Goal: Information Seeking & Learning: Learn about a topic

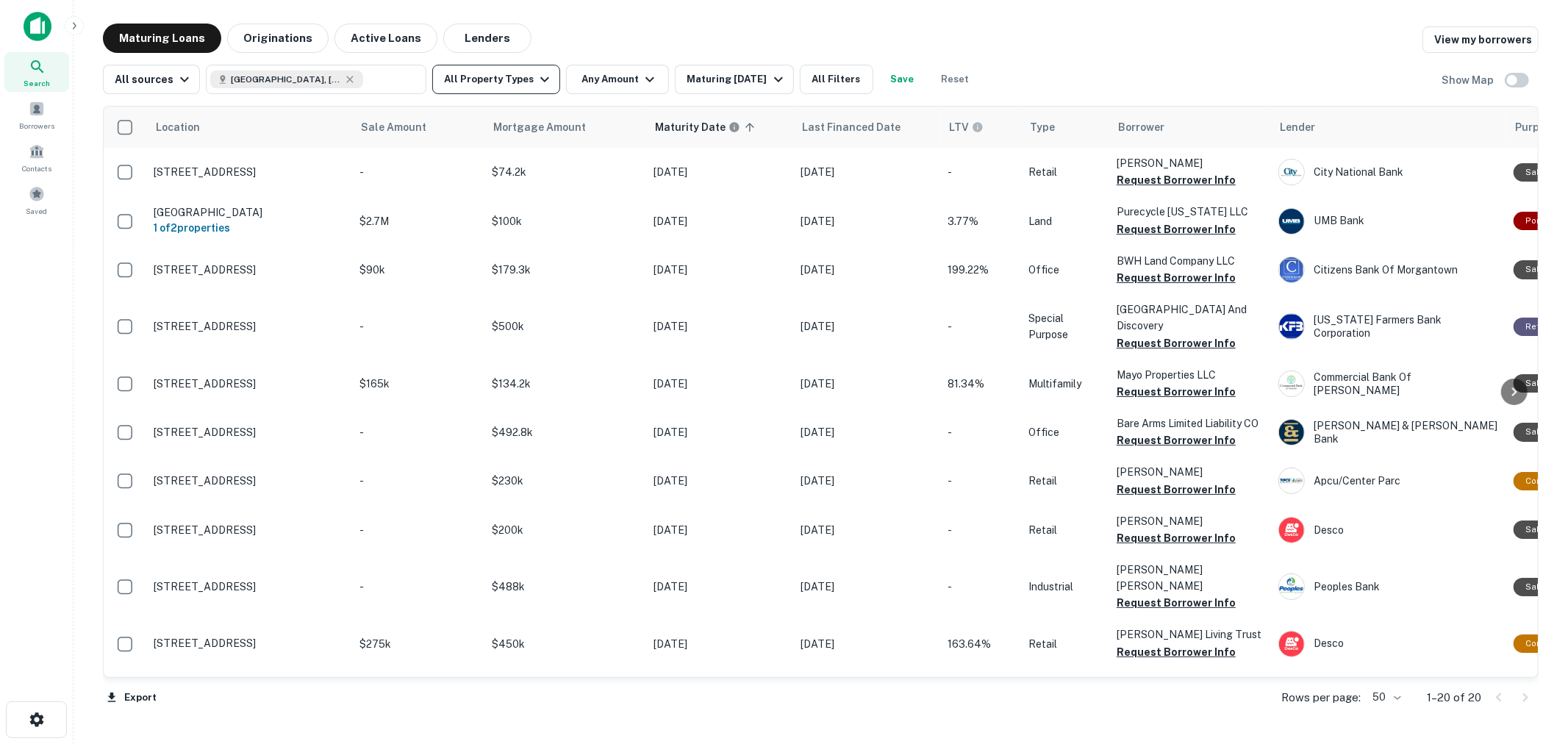
click at [520, 85] on button "All Property Types" at bounding box center [496, 80] width 128 height 29
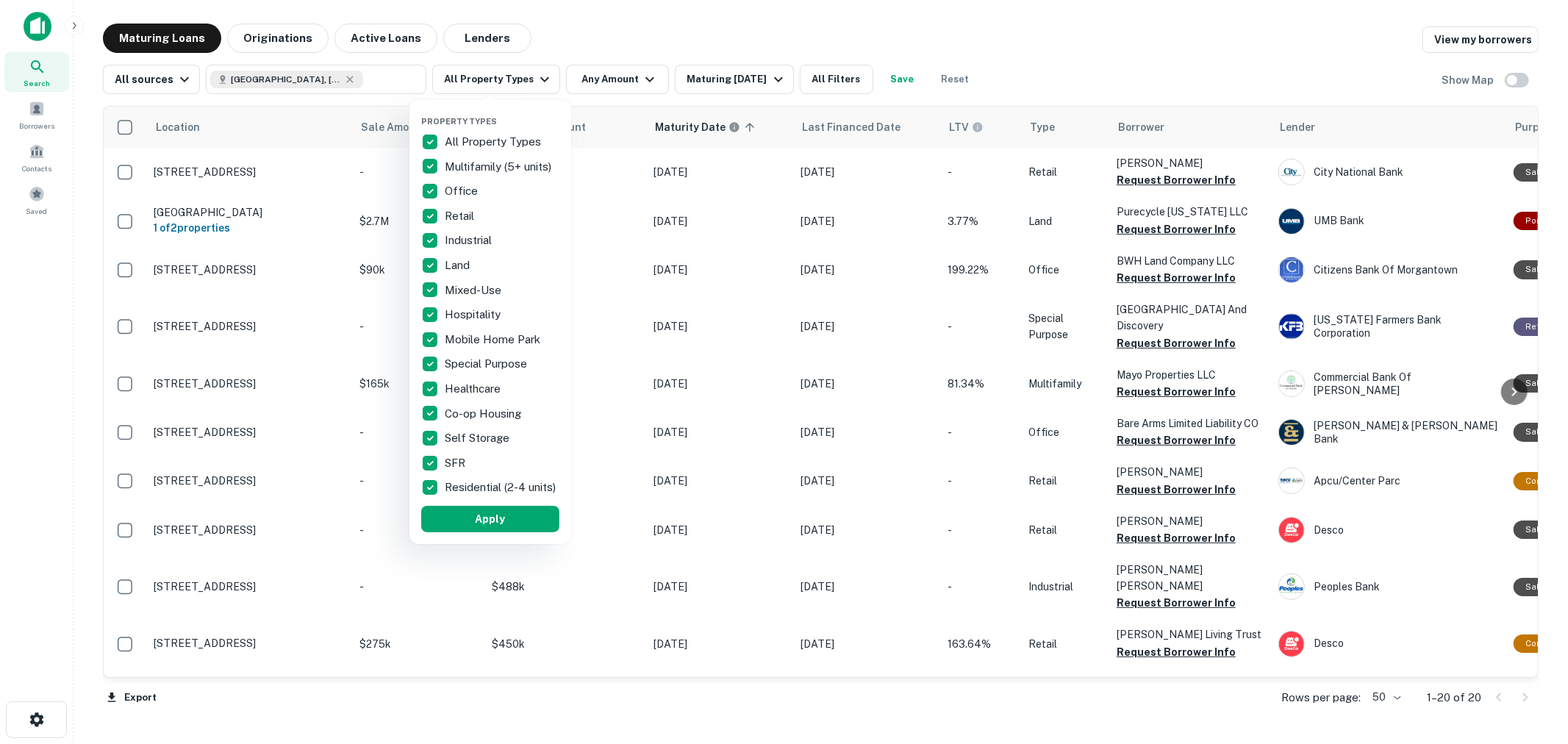
click at [514, 136] on p "All Property Types" at bounding box center [494, 141] width 99 height 17
click at [515, 164] on p "Multifamily (5+ units)" at bounding box center [500, 167] width 110 height 17
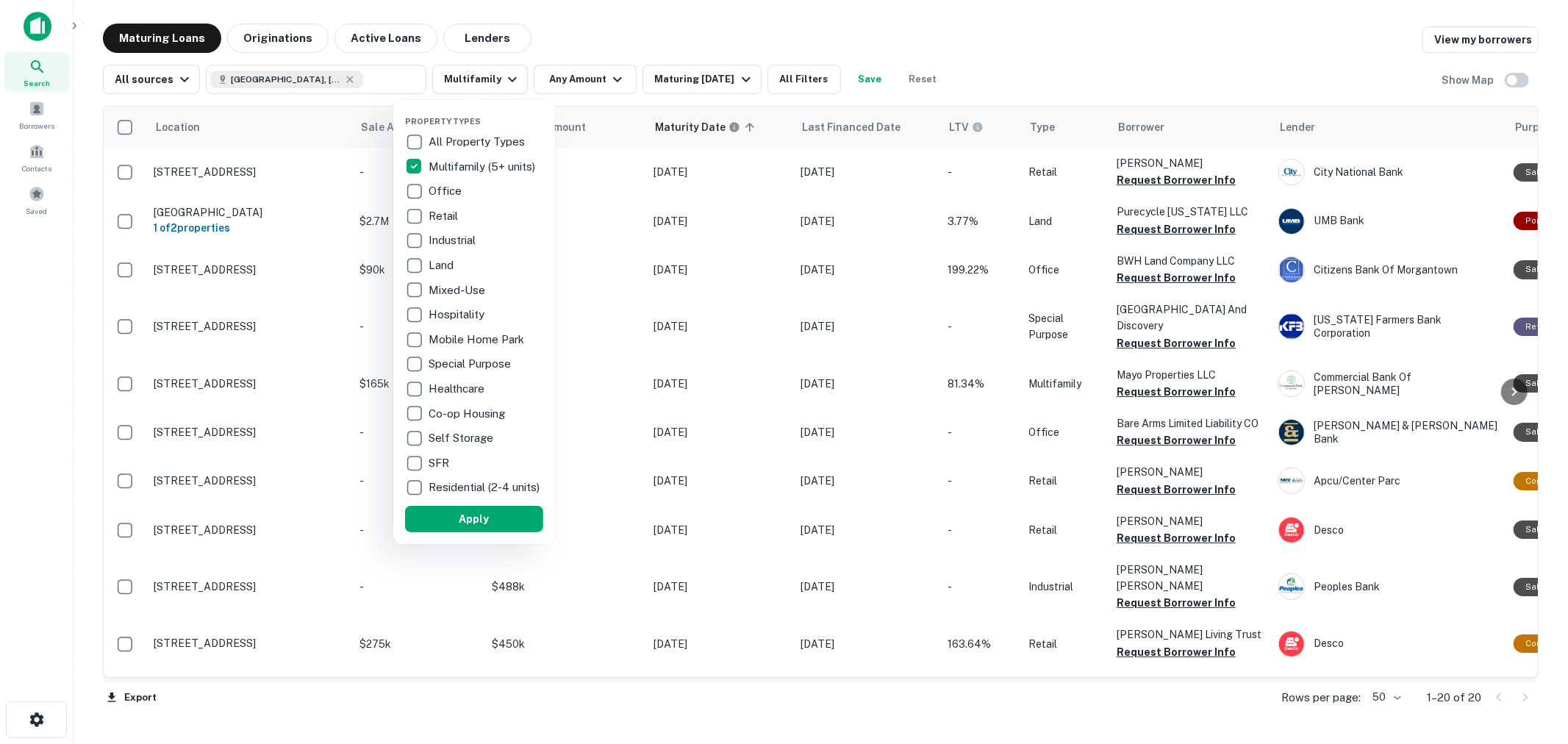
click at [578, 78] on div at bounding box center [784, 372] width 1568 height 744
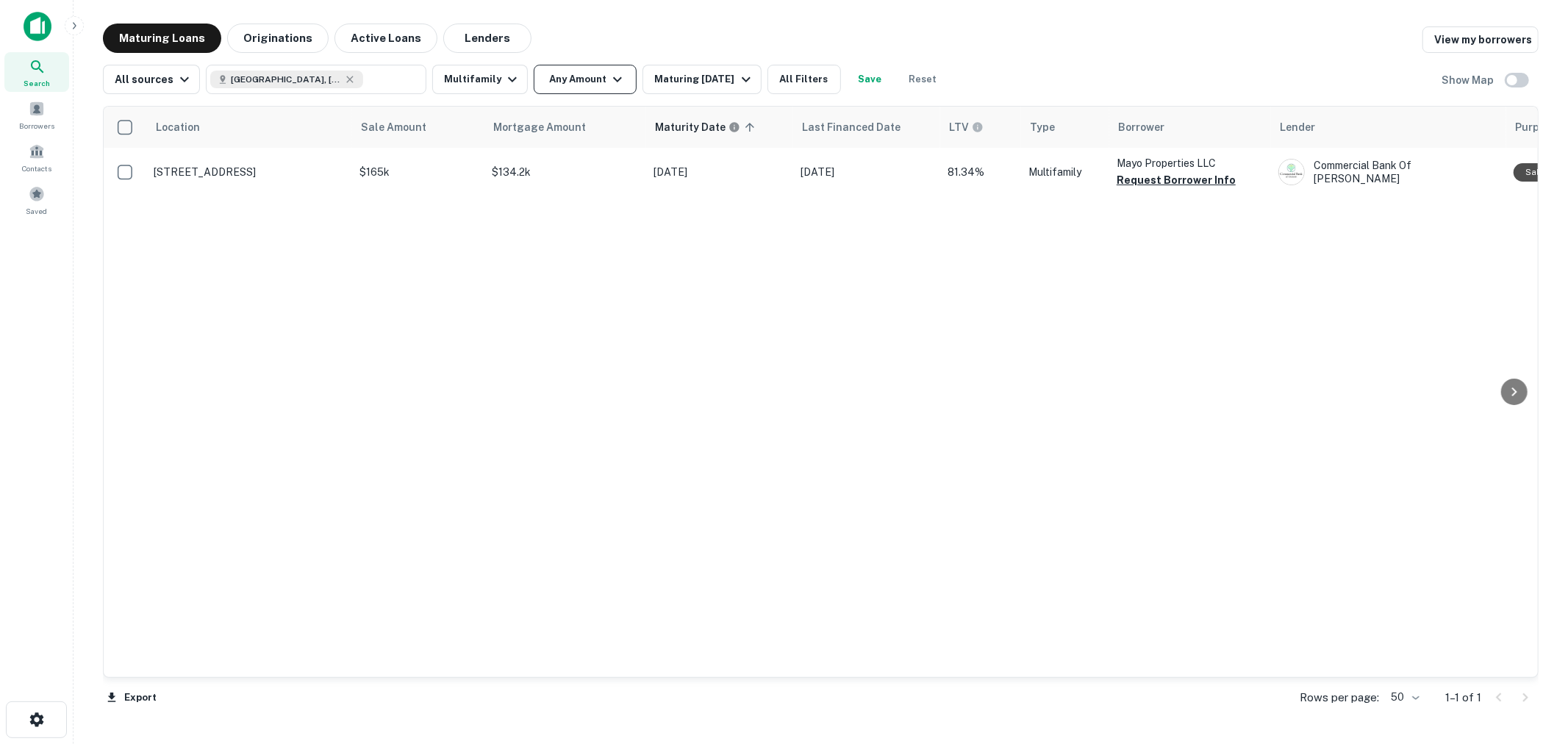
click at [583, 80] on button "Any Amount" at bounding box center [585, 80] width 103 height 29
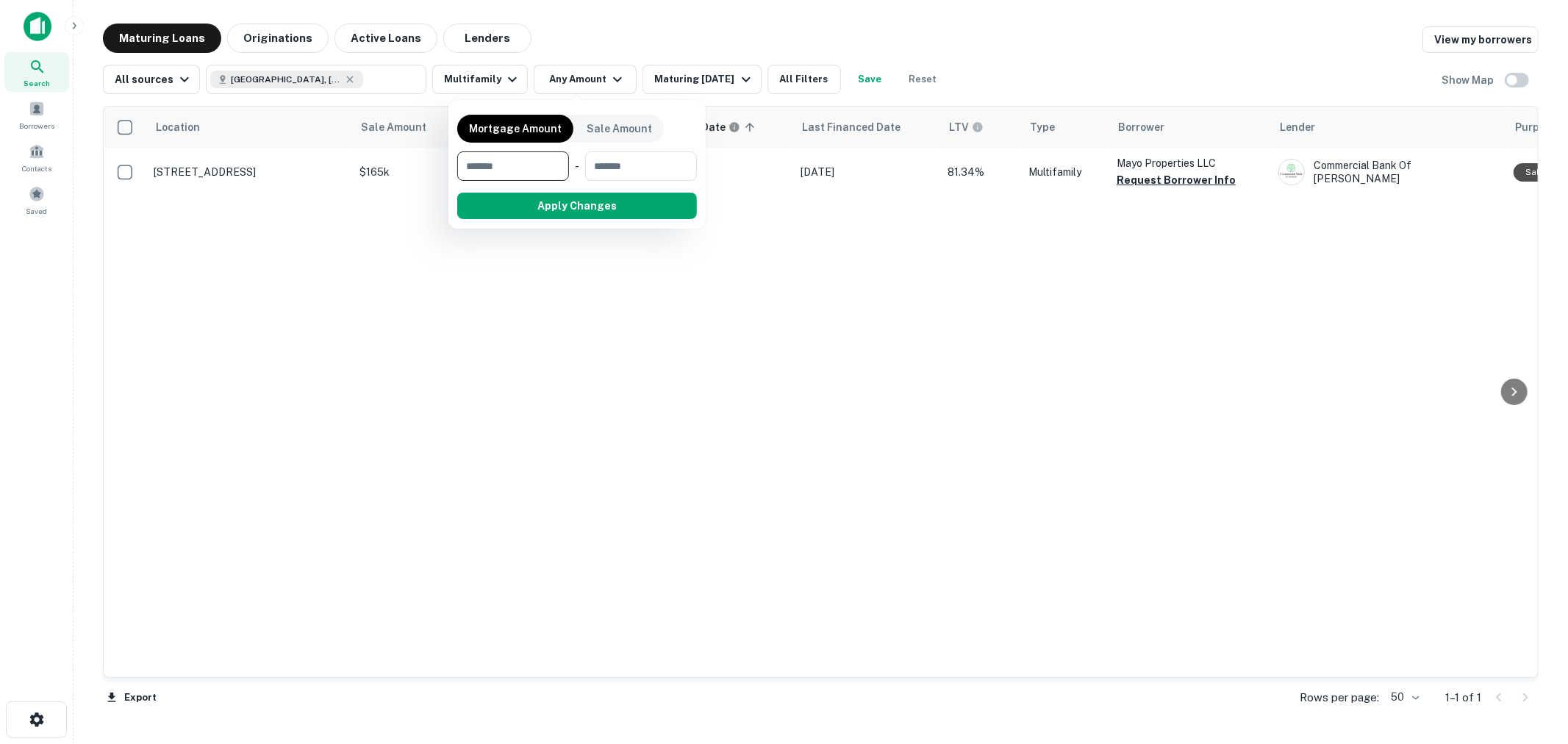
click at [509, 162] on input "number" at bounding box center [507, 166] width 102 height 29
click at [493, 322] on div at bounding box center [784, 372] width 1568 height 744
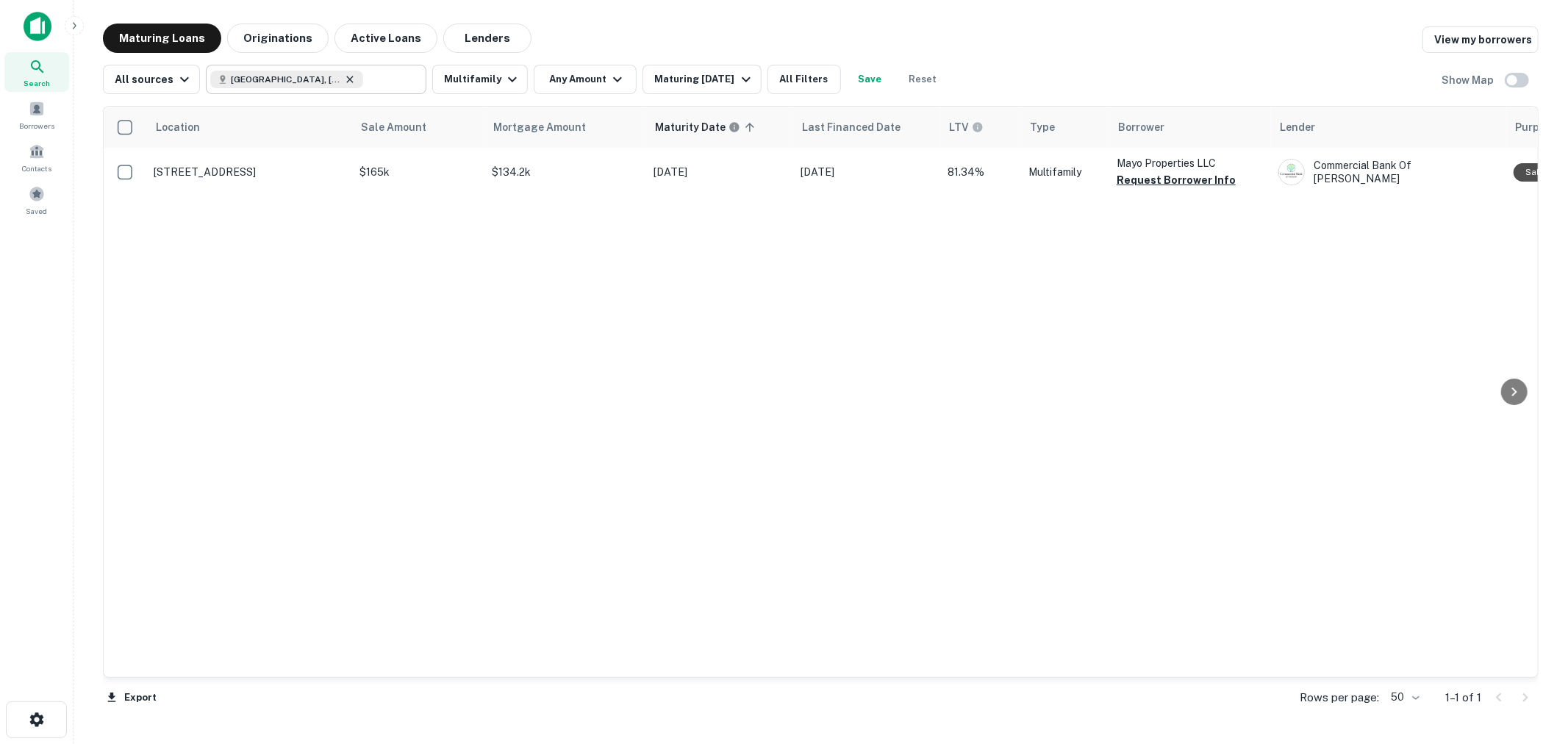
click at [344, 78] on icon at bounding box center [350, 79] width 12 height 12
type input "**********"
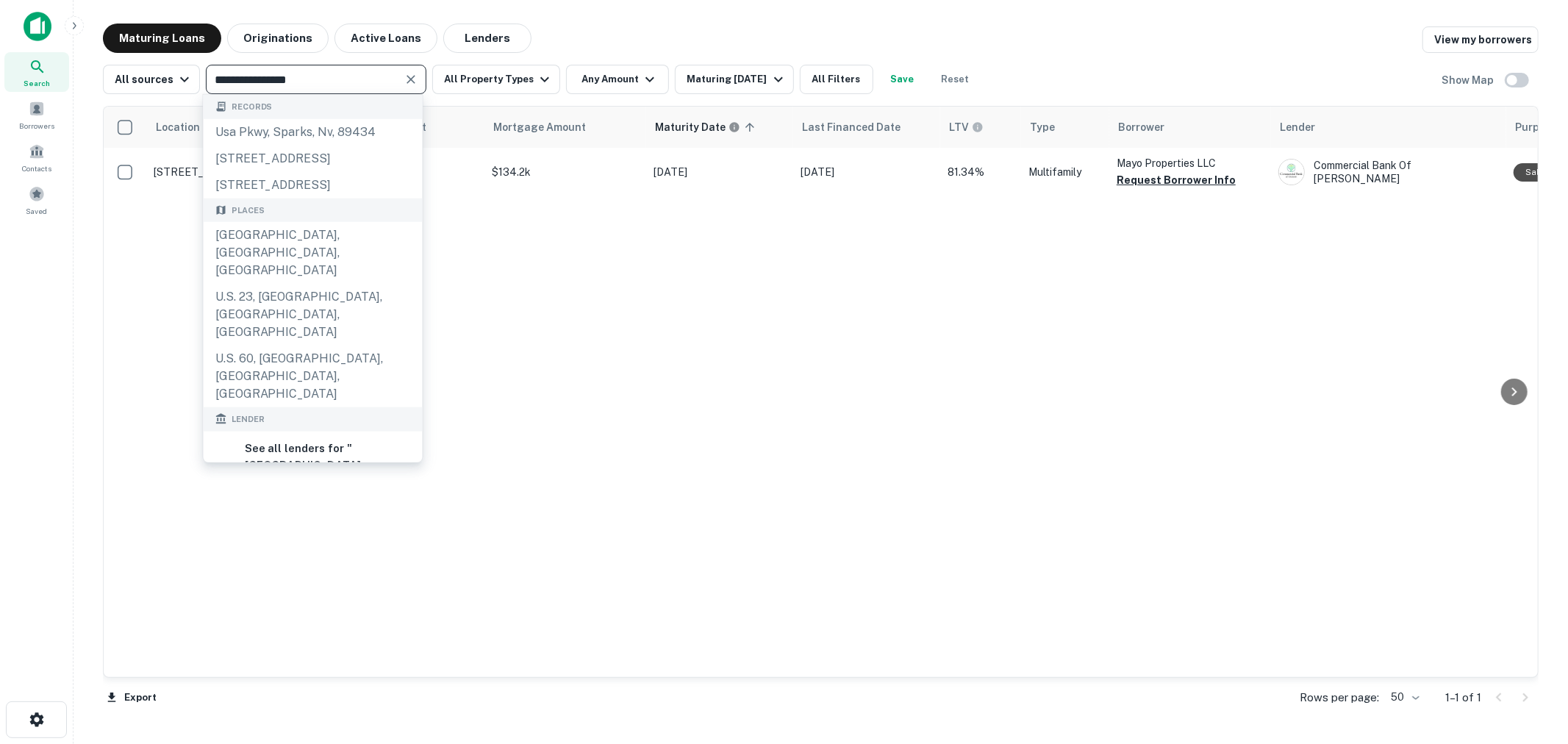
click at [409, 78] on icon "Clear" at bounding box center [411, 80] width 15 height 15
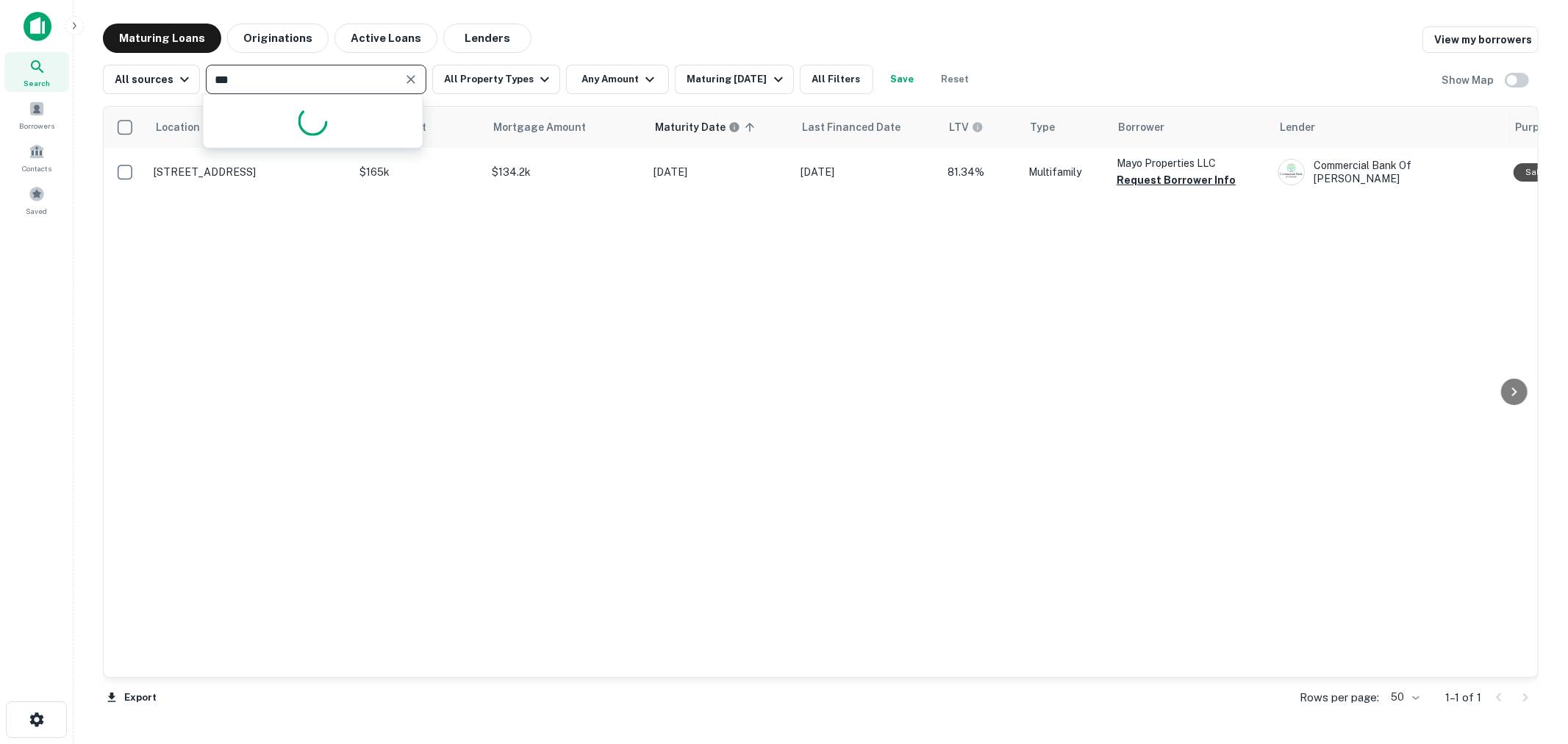
type input "****"
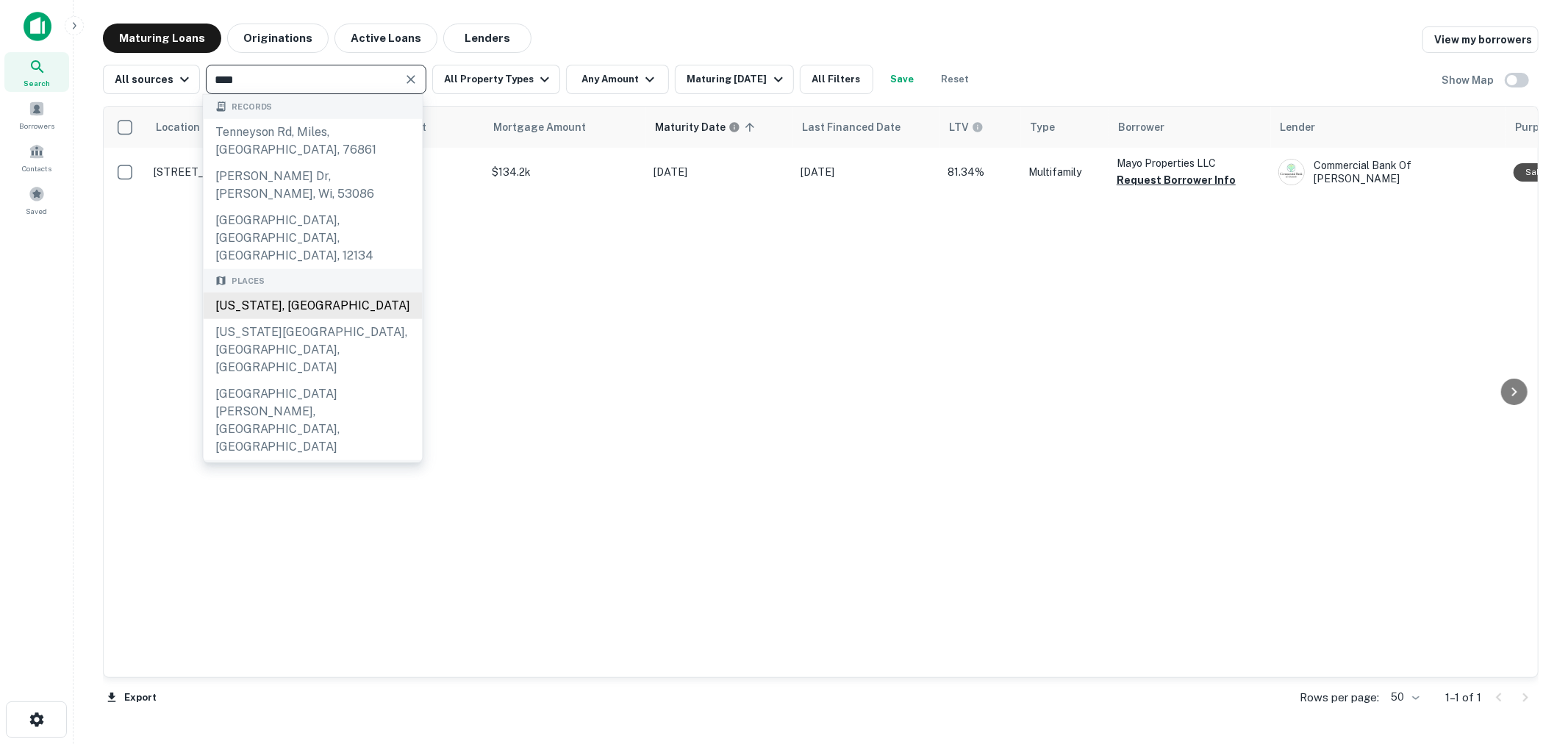
click at [243, 293] on div "[US_STATE], [GEOGRAPHIC_DATA]" at bounding box center [312, 306] width 219 height 27
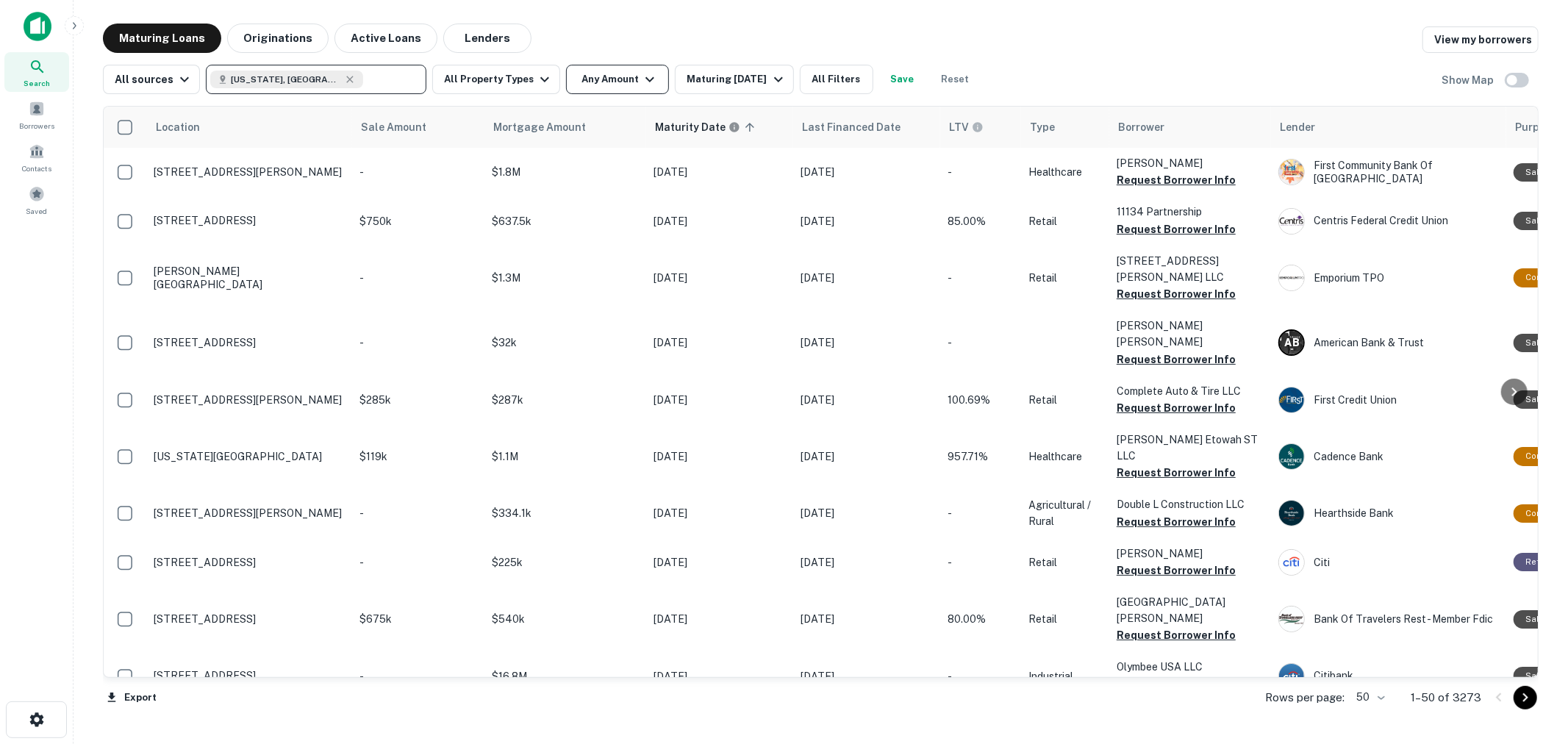
click at [620, 84] on button "Any Amount" at bounding box center [617, 80] width 103 height 29
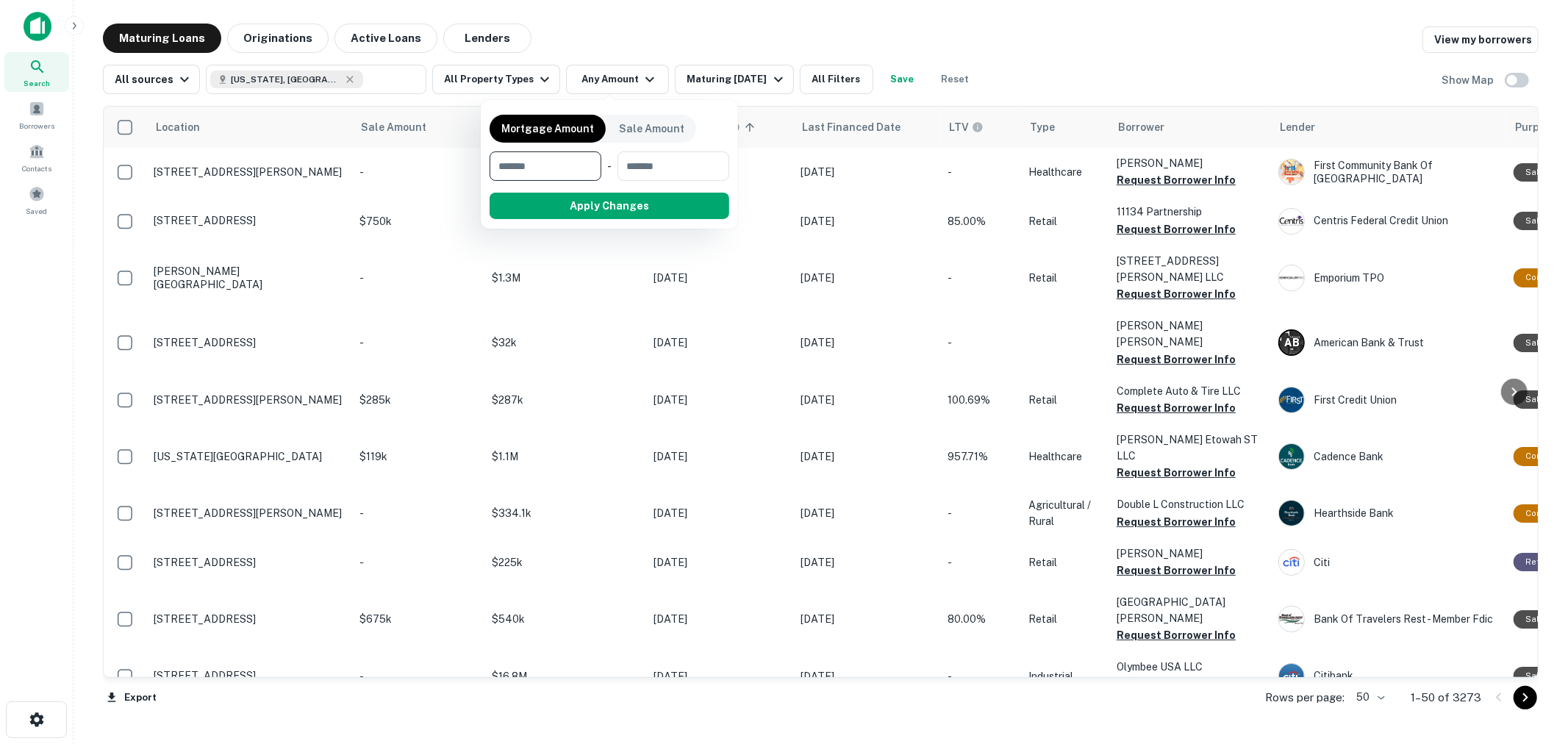
click at [546, 173] on input "number" at bounding box center [540, 166] width 102 height 29
type input "*******"
click at [582, 200] on button "Apply Changes" at bounding box center [636, 205] width 187 height 27
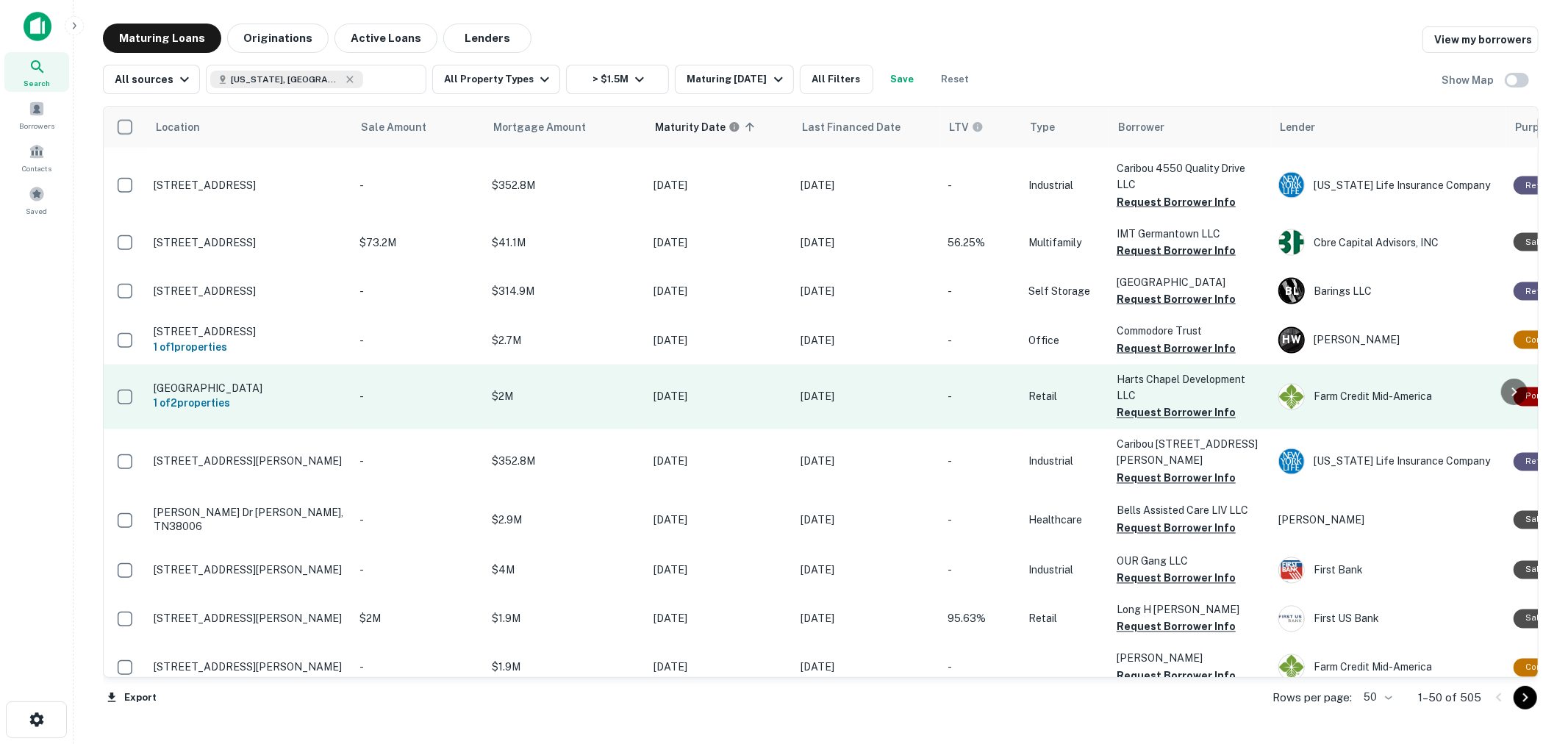
scroll to position [2091, 0]
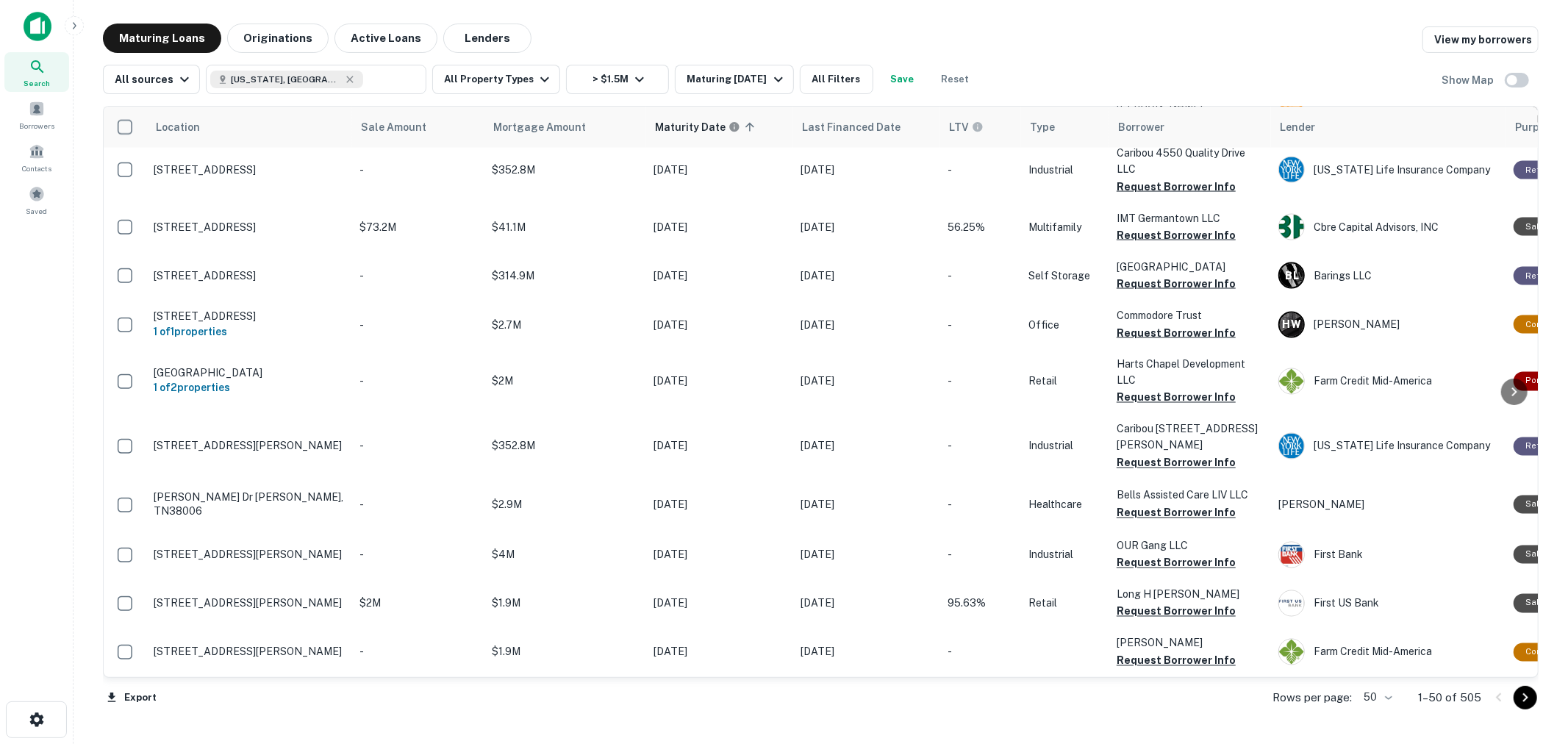
click at [1526, 699] on icon "Go to next page" at bounding box center [1524, 696] width 17 height 17
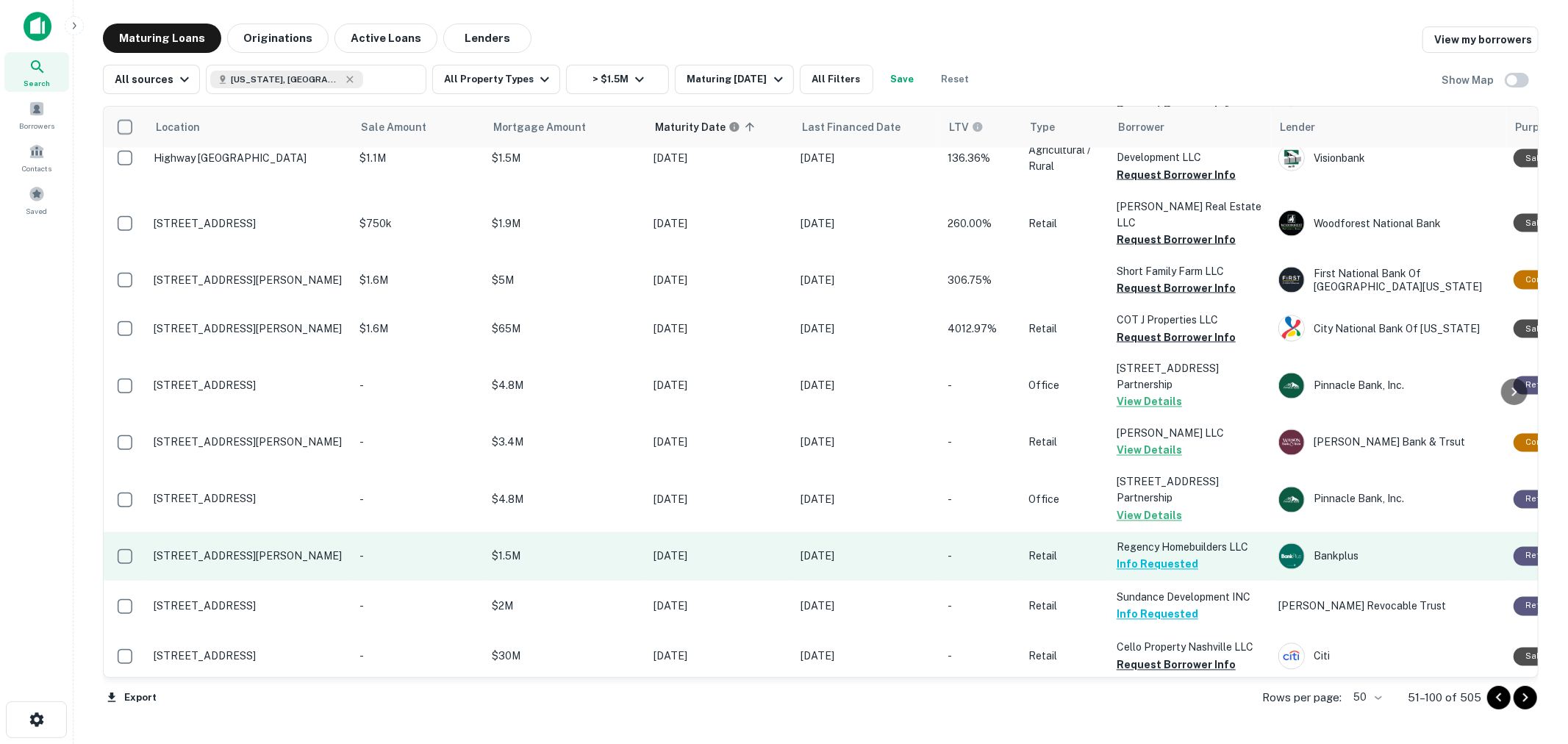
scroll to position [2111, 0]
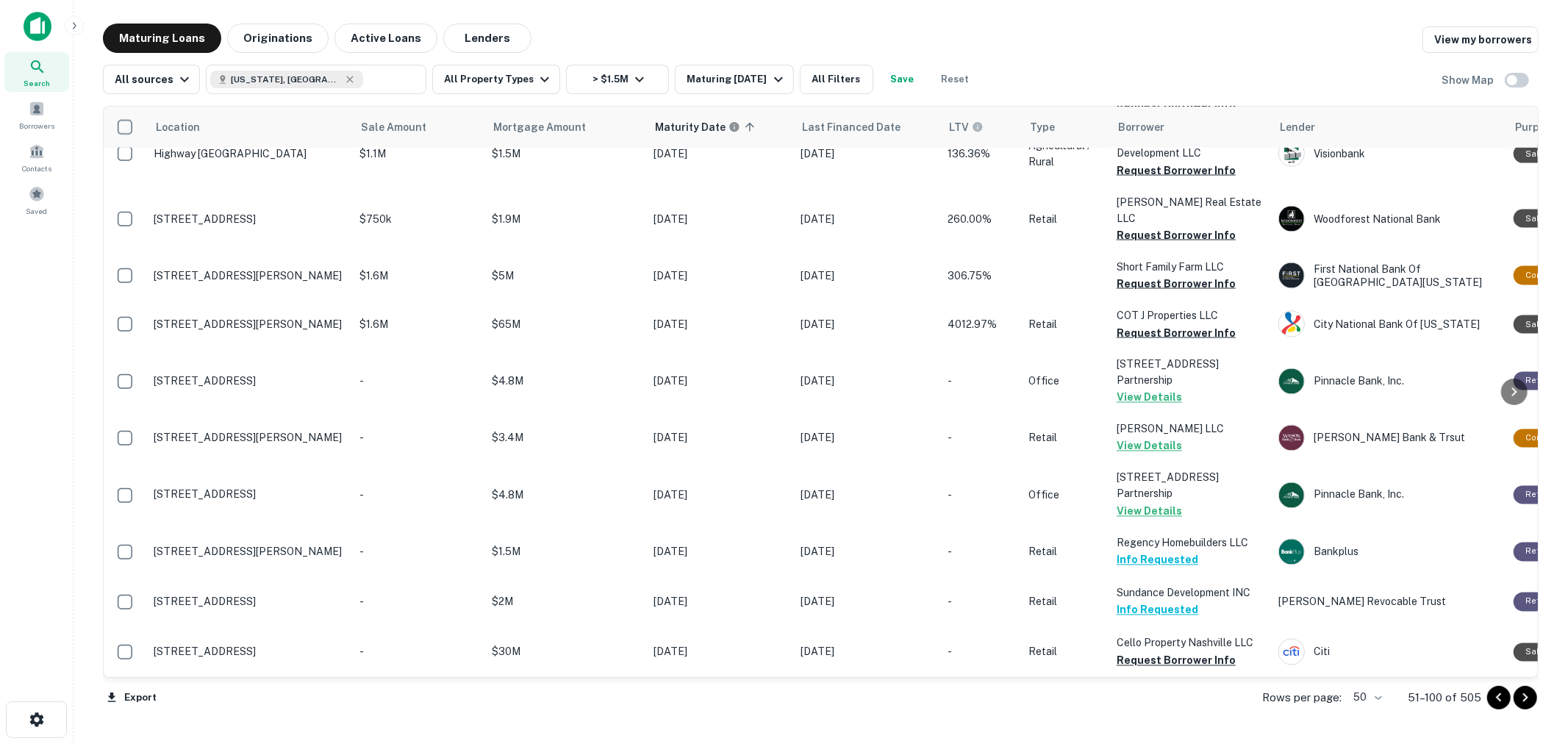
drag, startPoint x: 1528, startPoint y: 701, endPoint x: 1489, endPoint y: 699, distance: 39.1
click at [1528, 701] on icon "Go to next page" at bounding box center [1524, 696] width 17 height 17
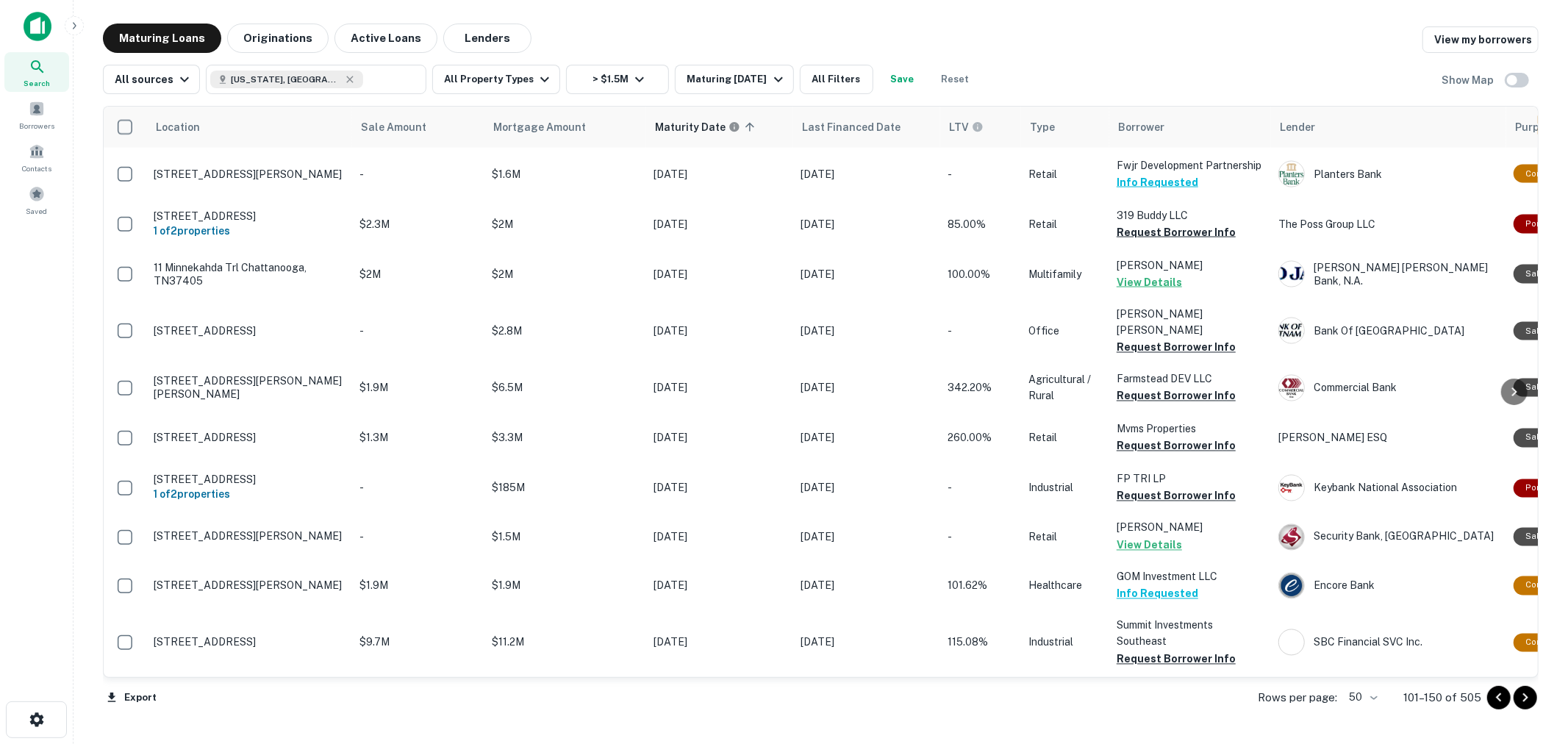
scroll to position [2019, 0]
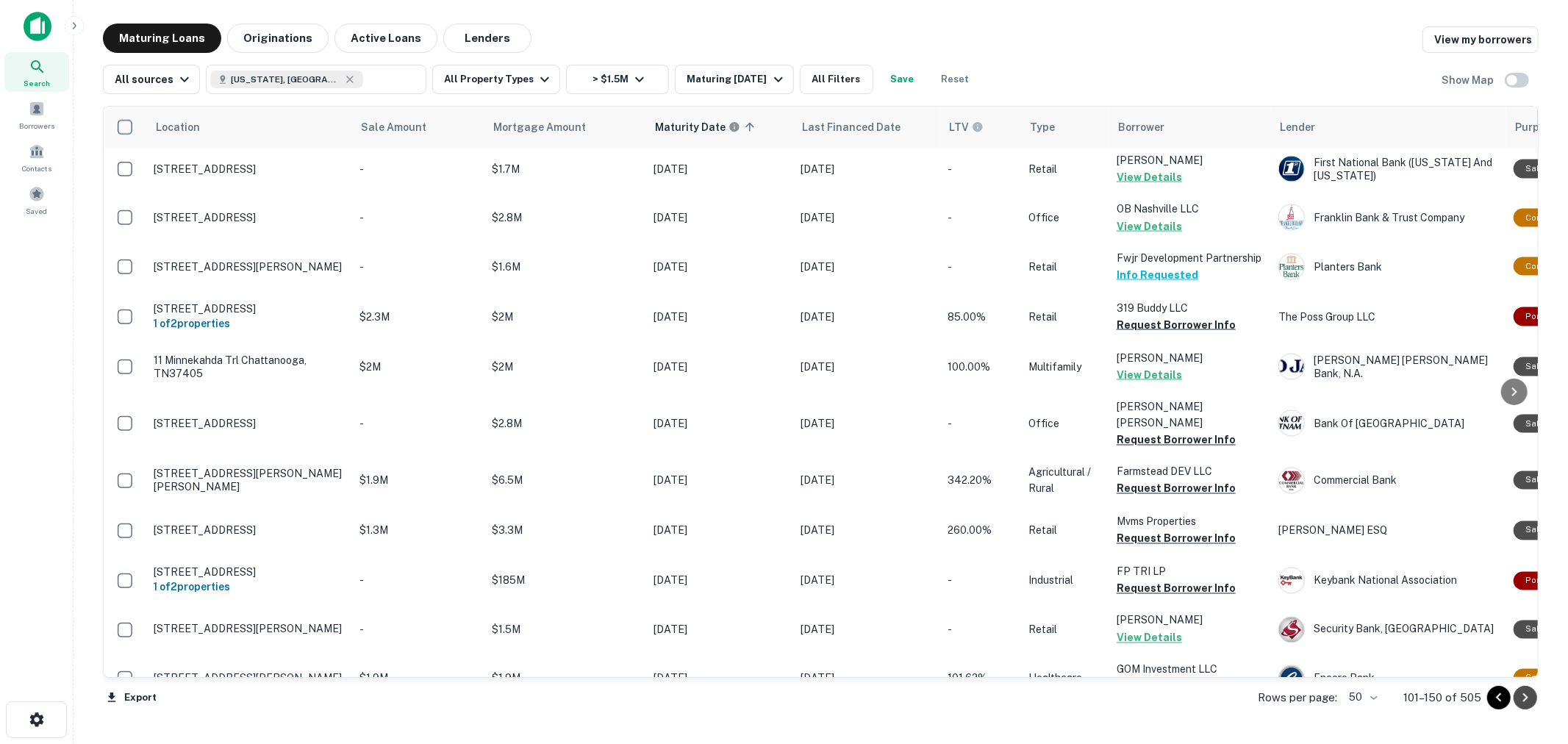
click at [1526, 699] on icon "Go to next page" at bounding box center [1526, 697] width 5 height 9
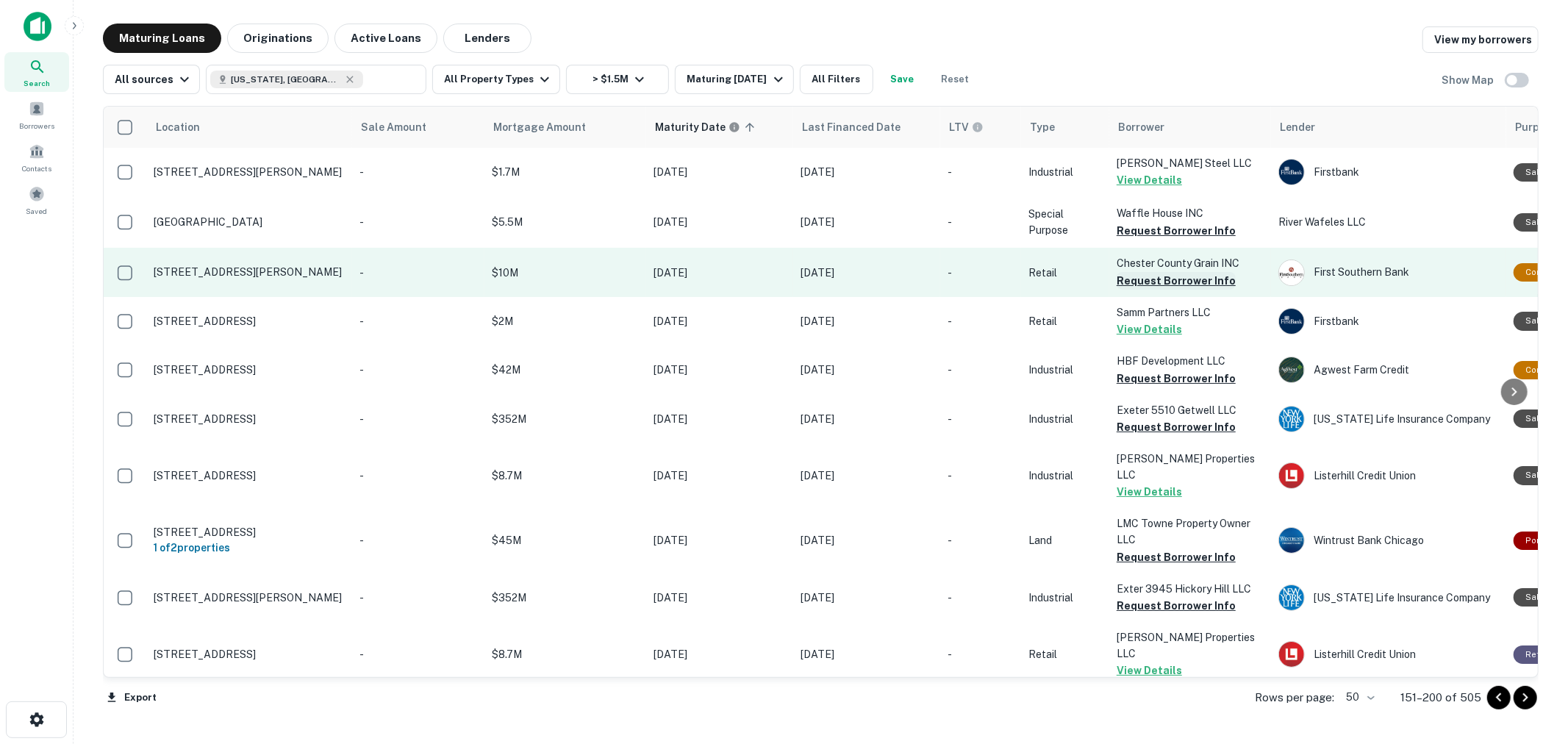
click at [1143, 282] on button "Request Borrower Info" at bounding box center [1176, 280] width 119 height 17
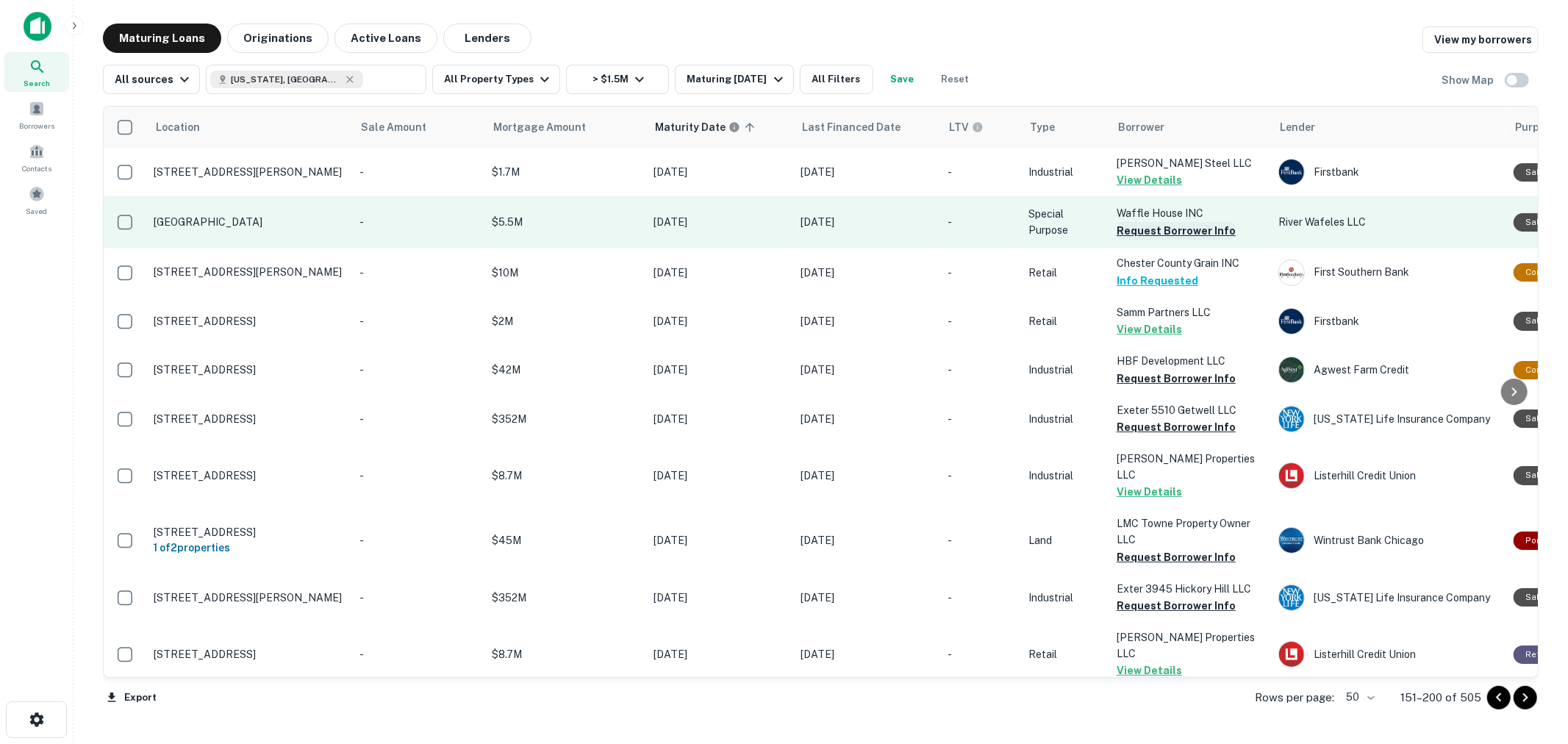
click at [1148, 223] on button "Request Borrower Info" at bounding box center [1176, 230] width 119 height 17
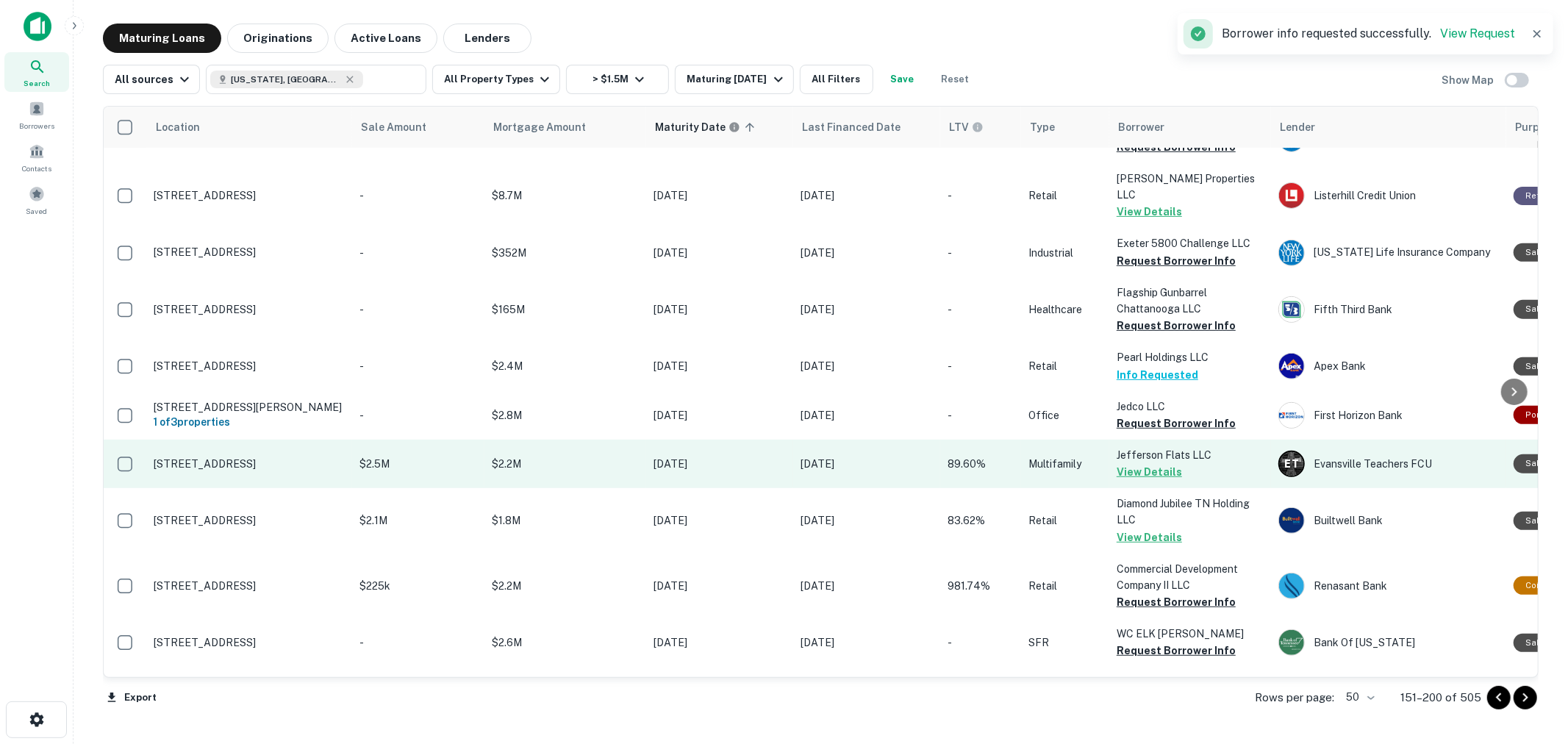
scroll to position [490, 0]
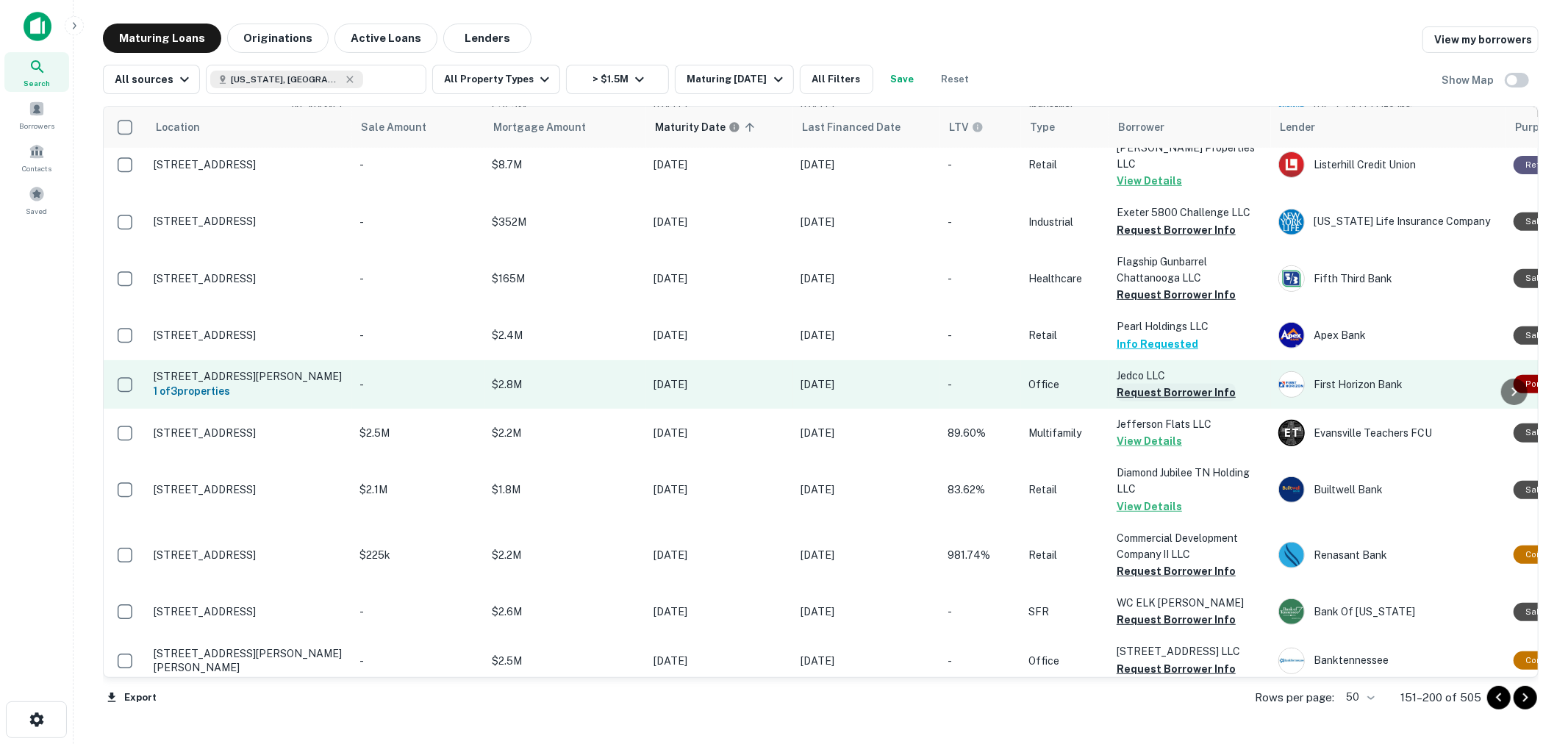
click at [1166, 383] on button "Request Borrower Info" at bounding box center [1176, 392] width 119 height 17
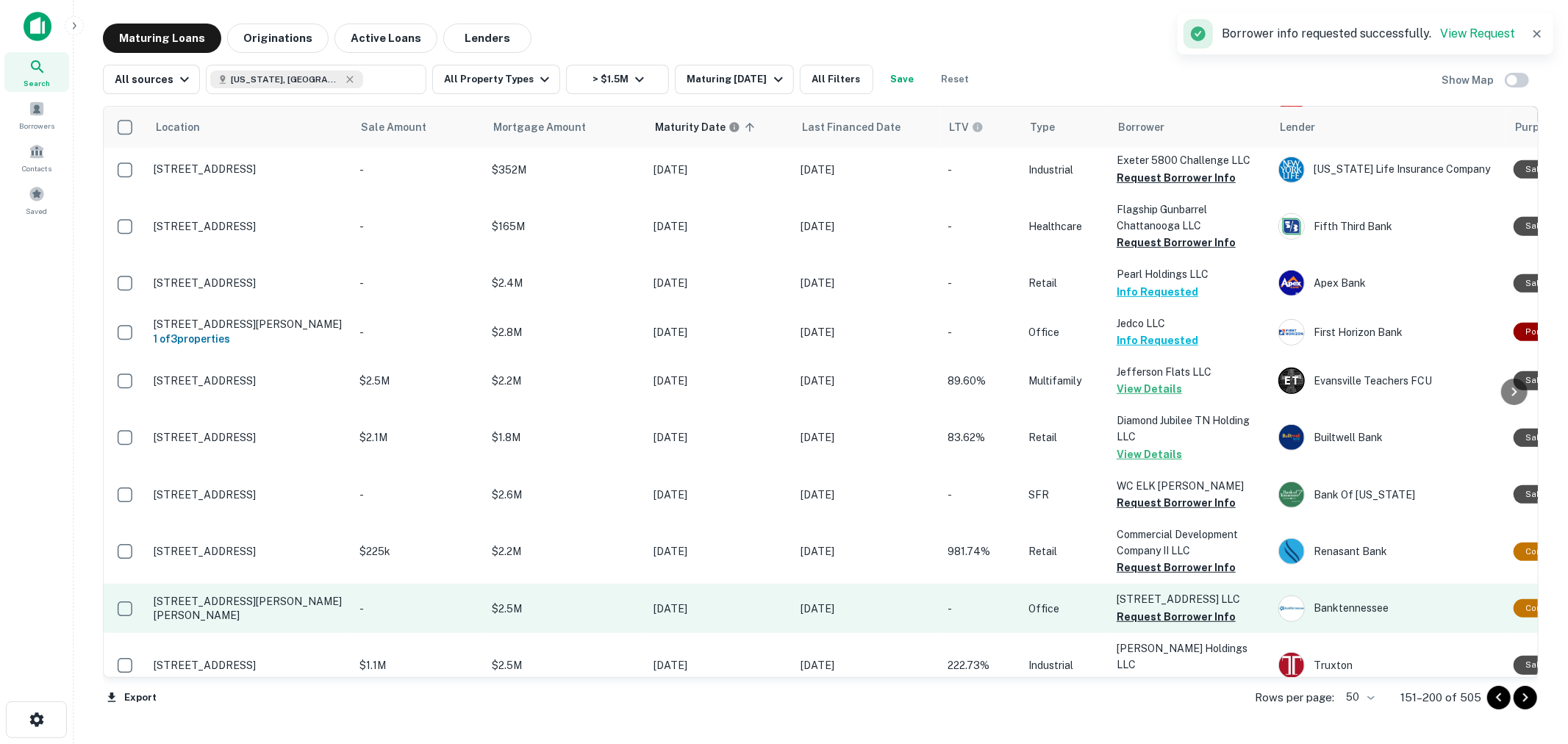
scroll to position [735, 0]
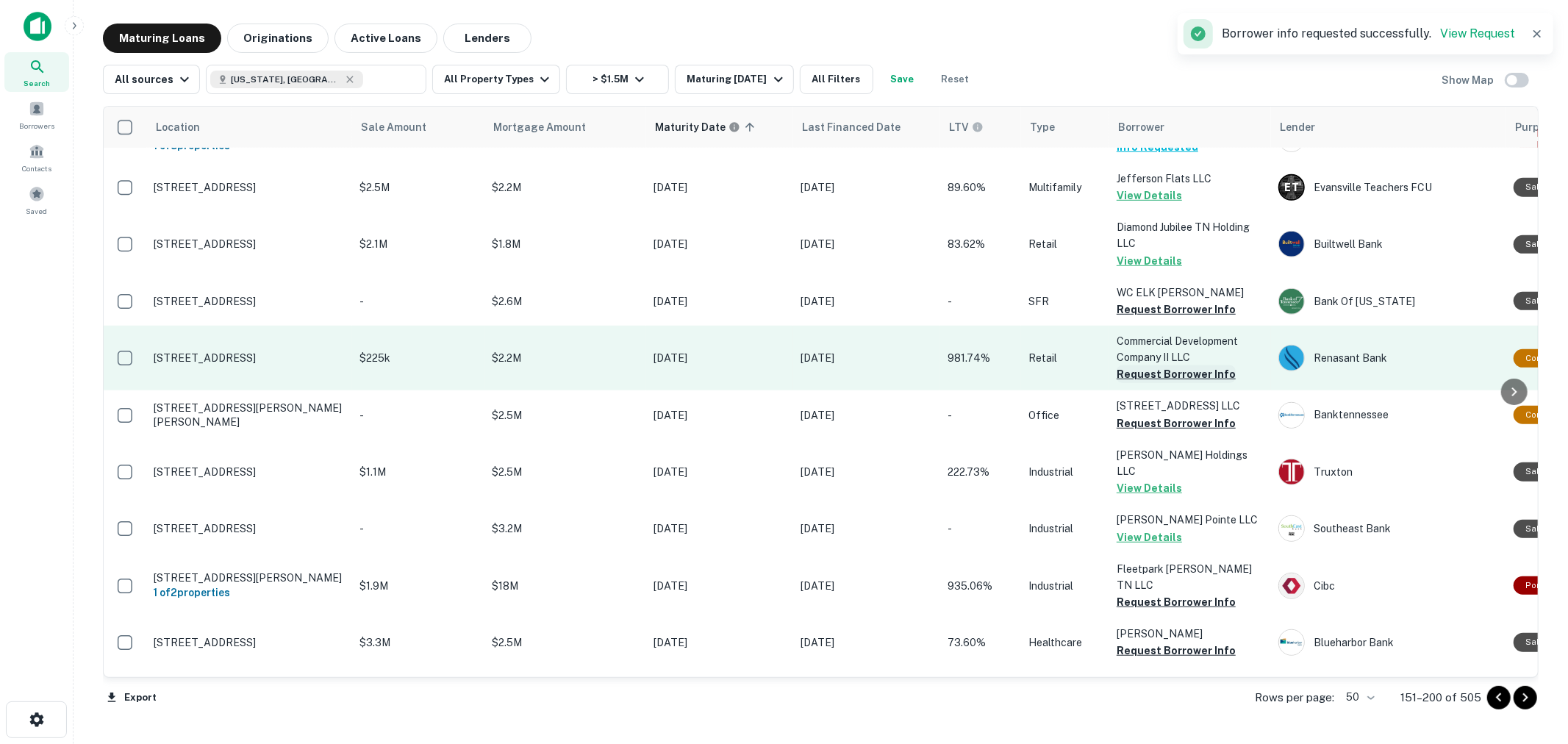
click at [1163, 365] on button "Request Borrower Info" at bounding box center [1176, 373] width 119 height 17
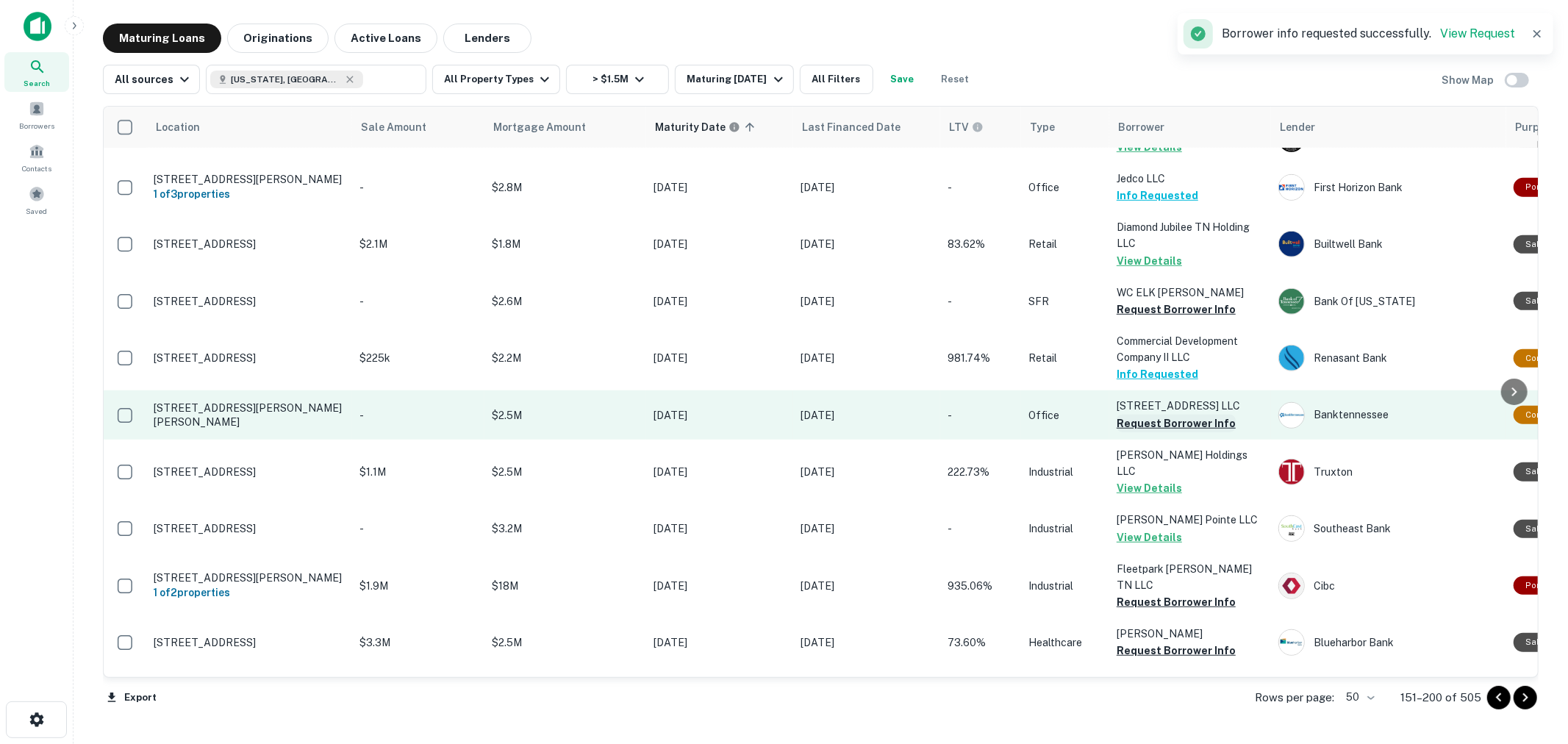
click at [1162, 415] on button "Request Borrower Info" at bounding box center [1176, 423] width 119 height 17
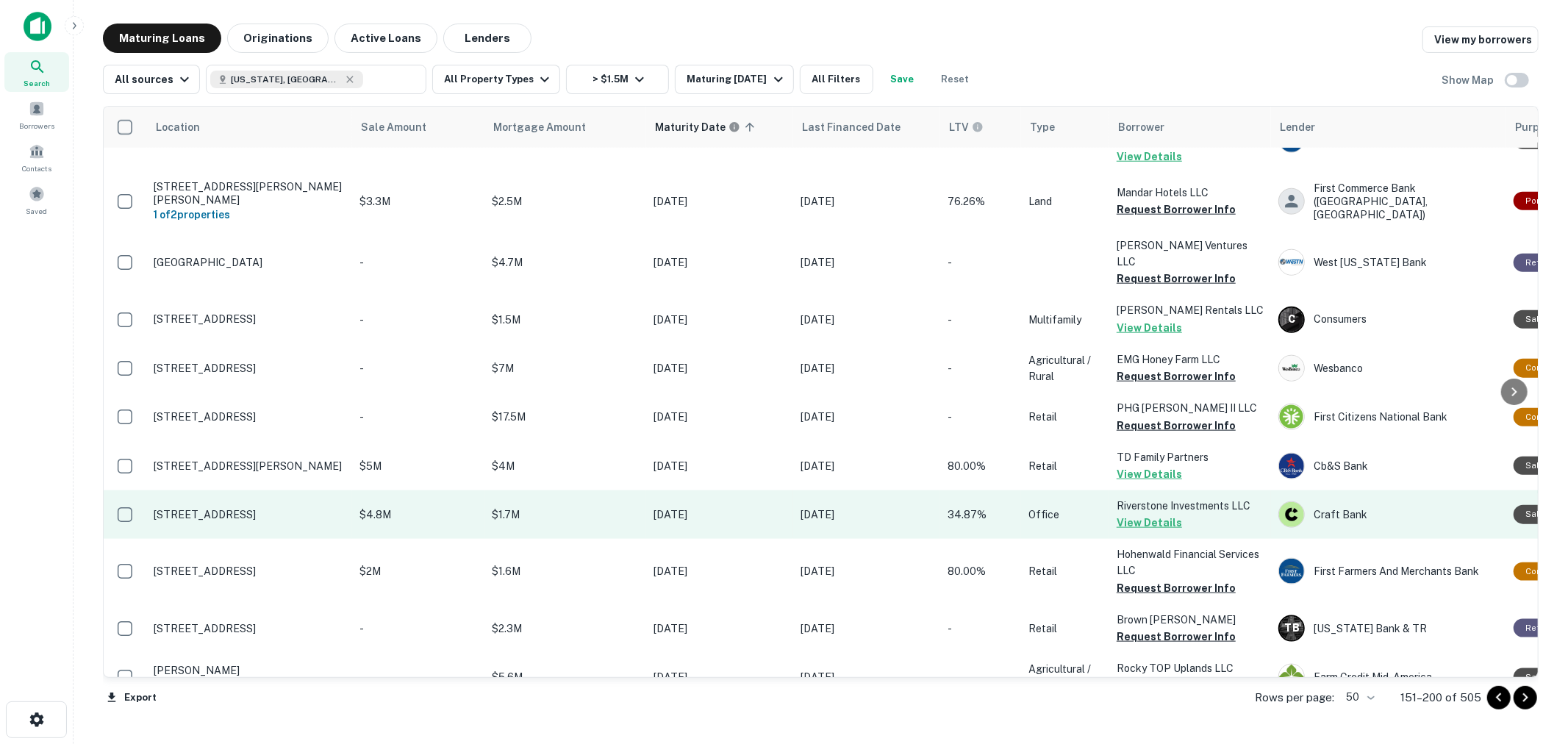
scroll to position [1306, 0]
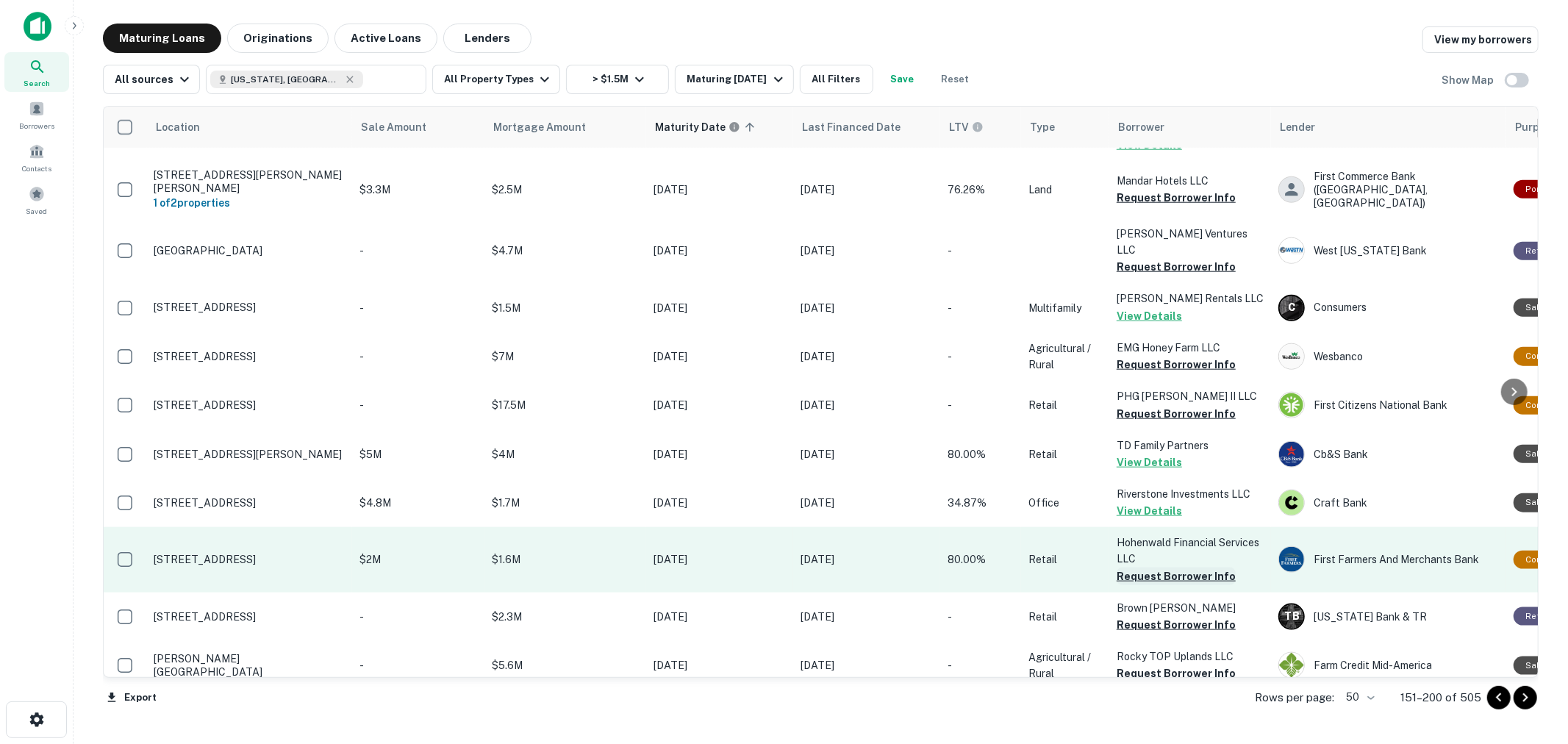
click at [1177, 567] on button "Request Borrower Info" at bounding box center [1176, 576] width 119 height 17
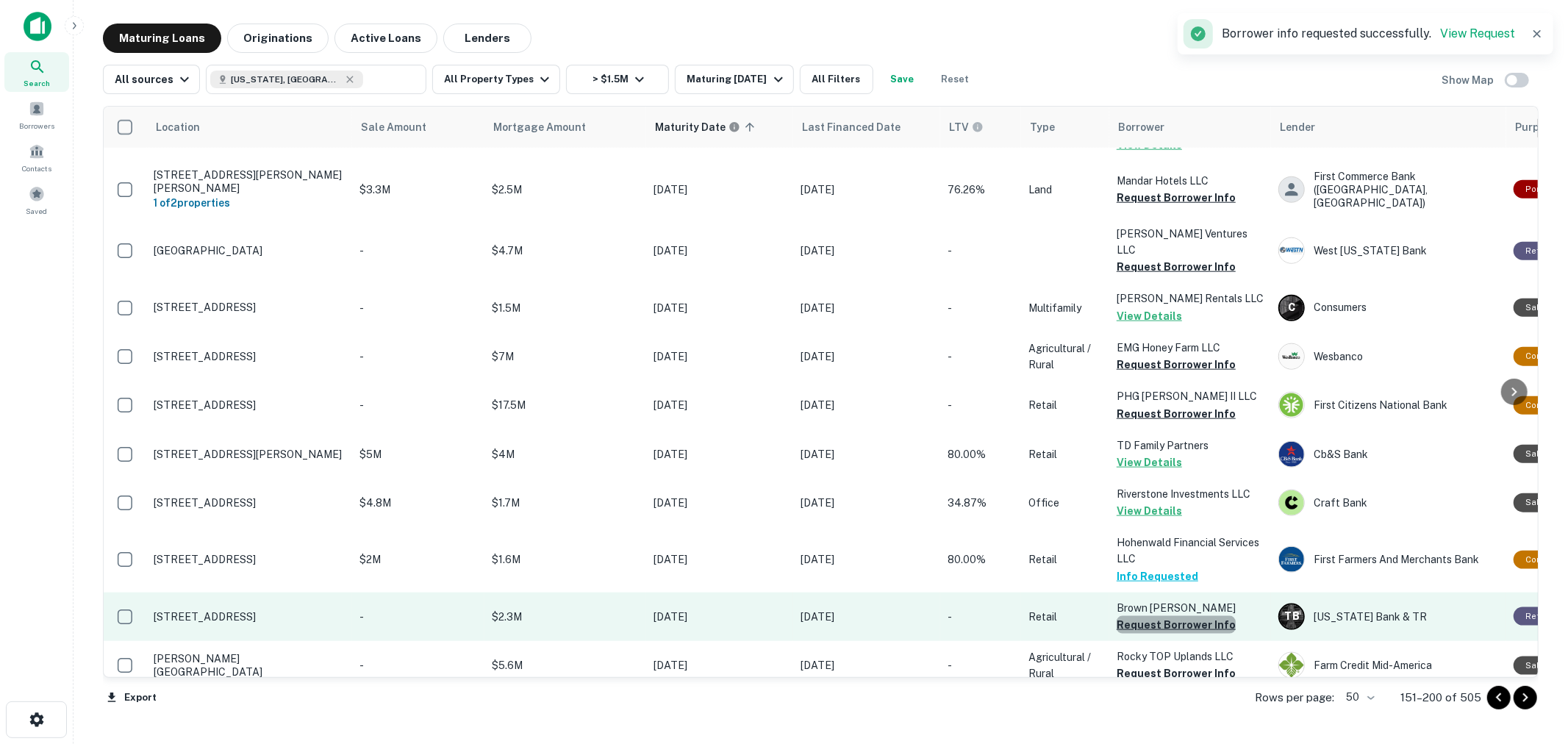
click at [1176, 616] on button "Request Borrower Info" at bounding box center [1176, 624] width 119 height 17
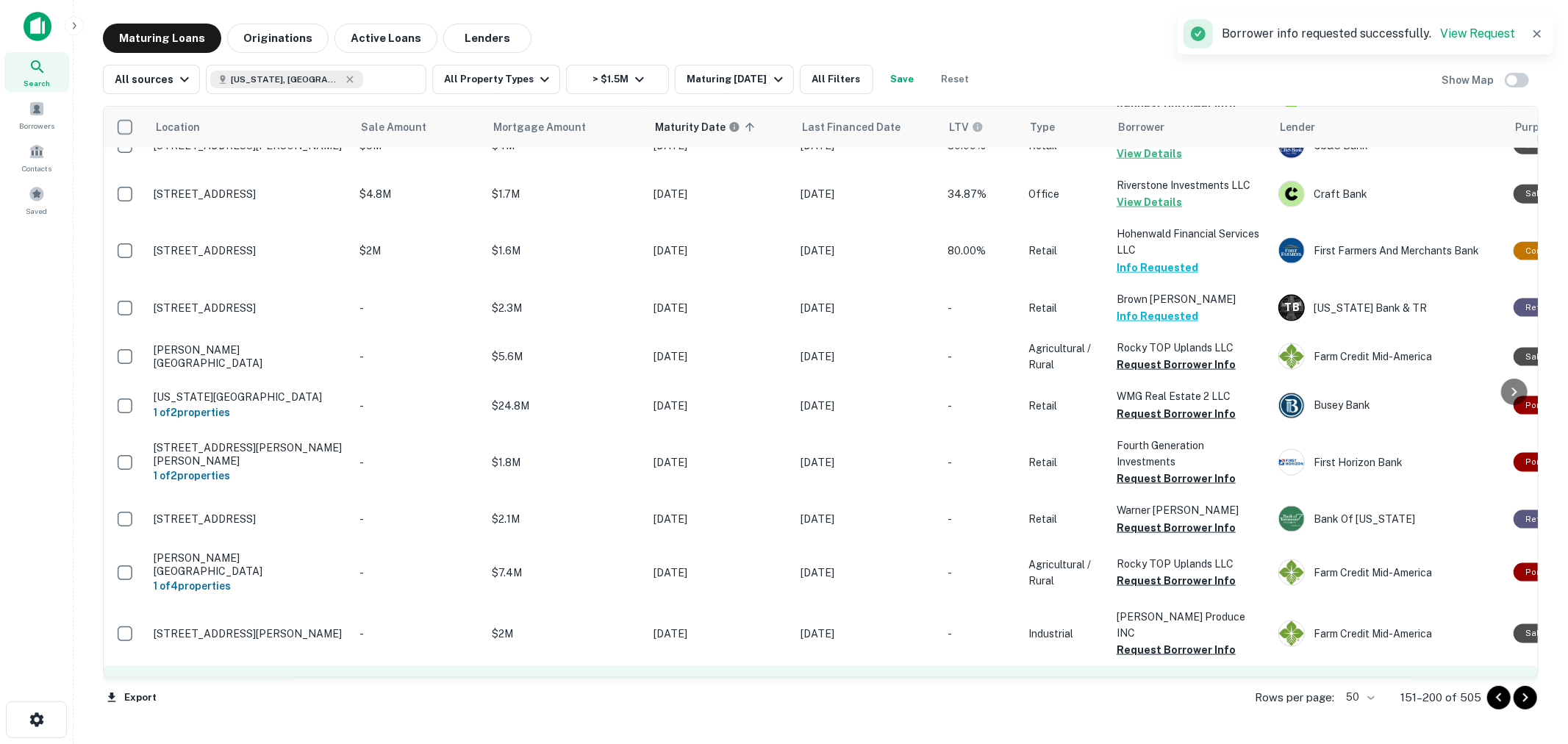
scroll to position [1633, 0]
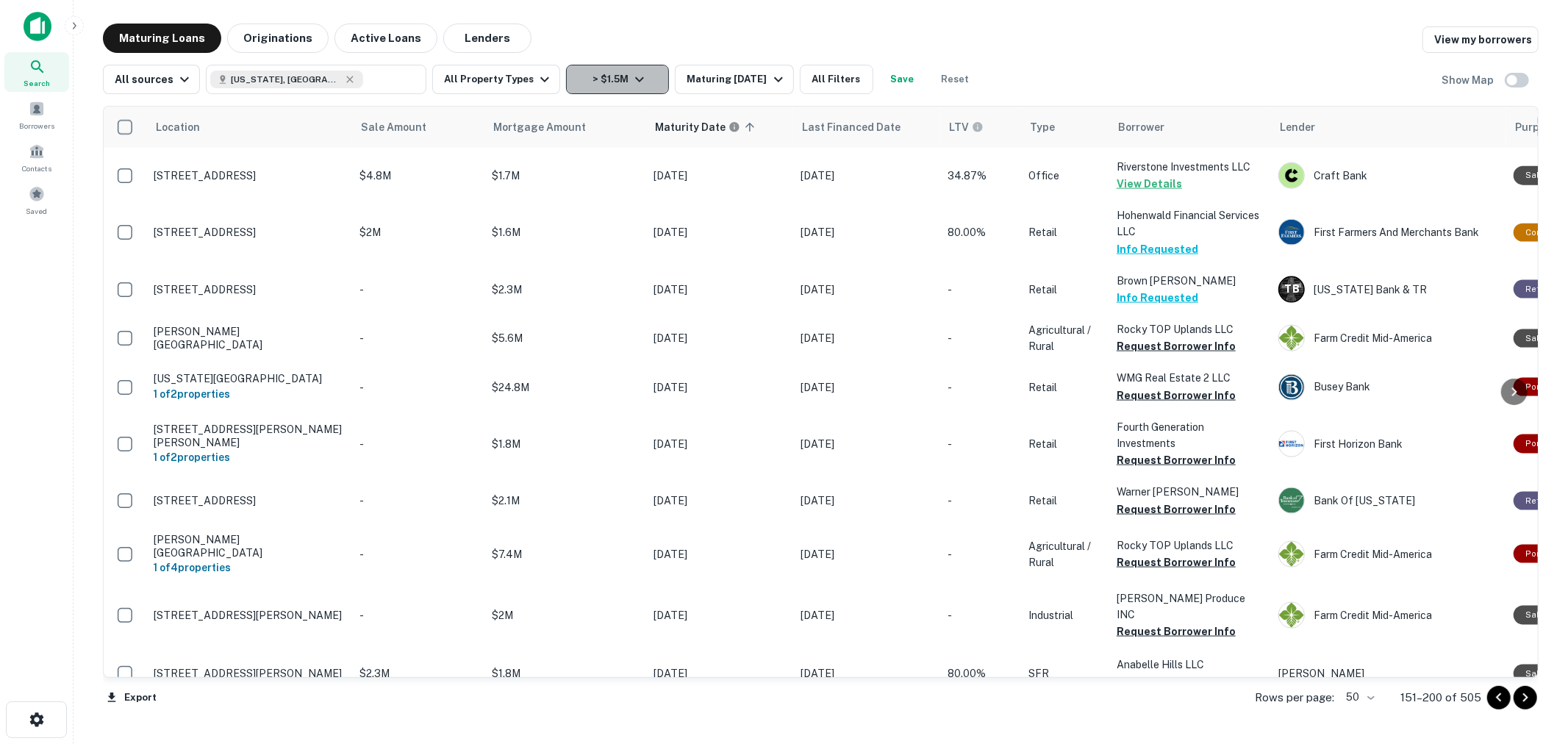
click at [631, 82] on icon "button" at bounding box center [639, 79] width 17 height 17
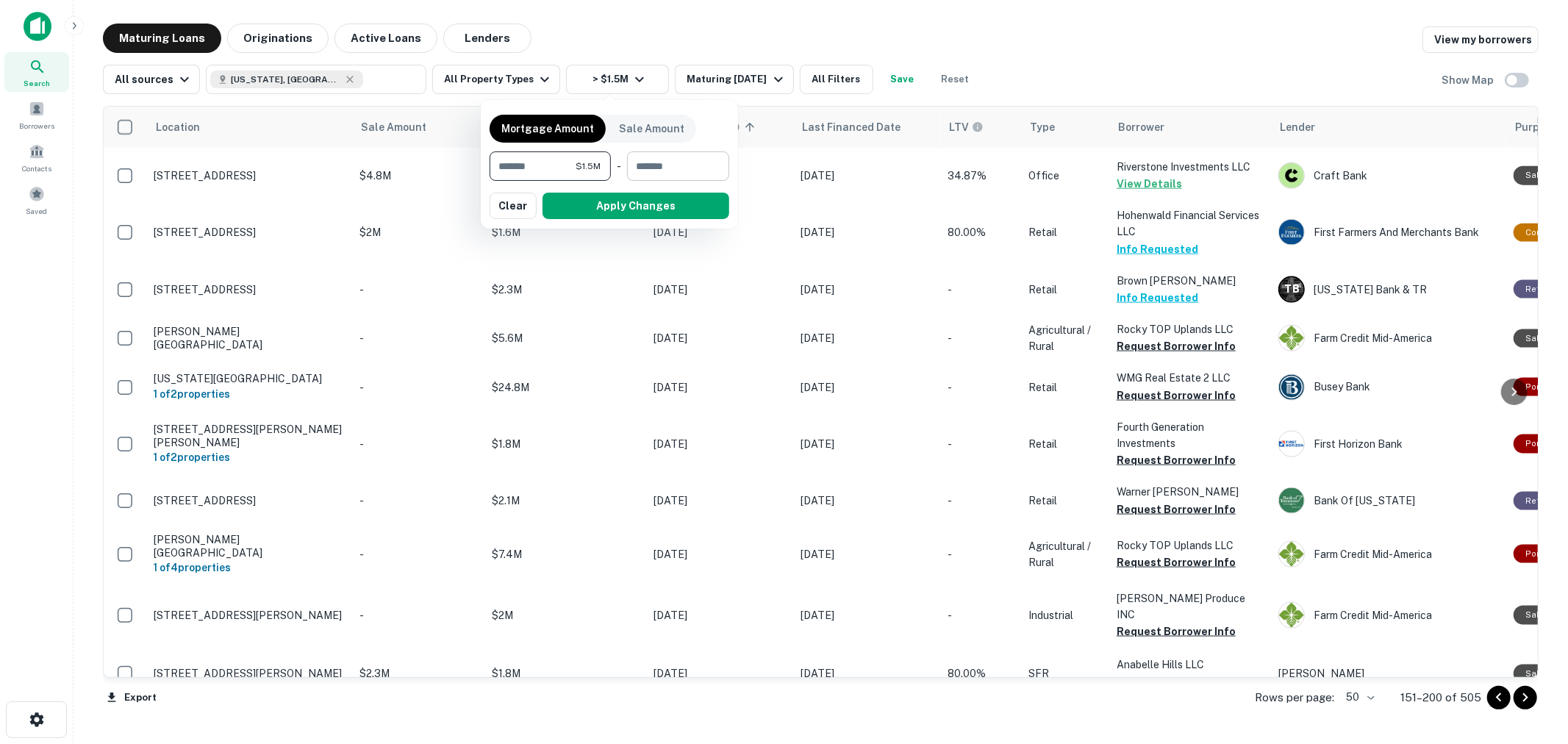
click at [662, 169] on input "number" at bounding box center [673, 166] width 92 height 29
type input "********"
click at [657, 197] on button "Apply Changes" at bounding box center [636, 205] width 187 height 27
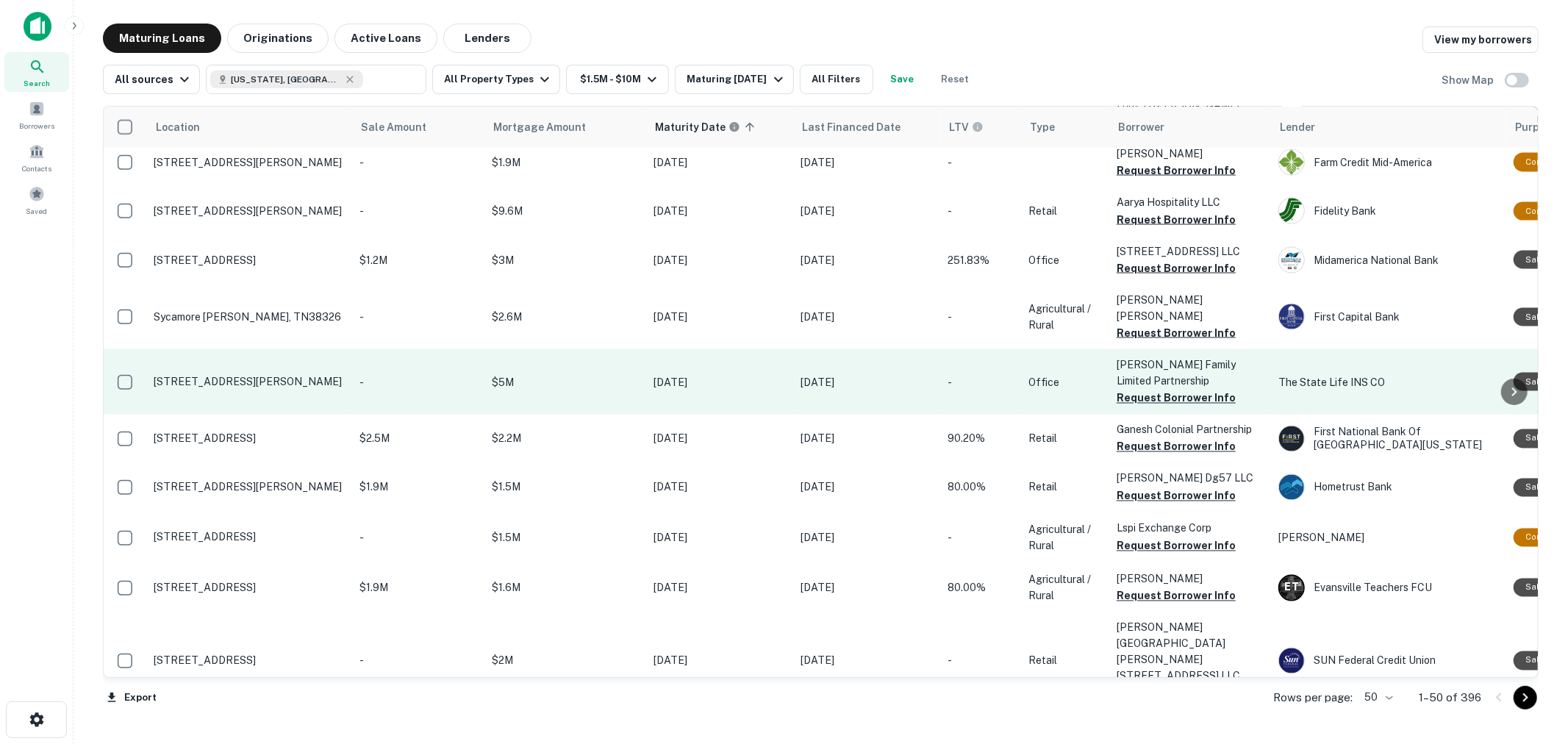
scroll to position [2062, 0]
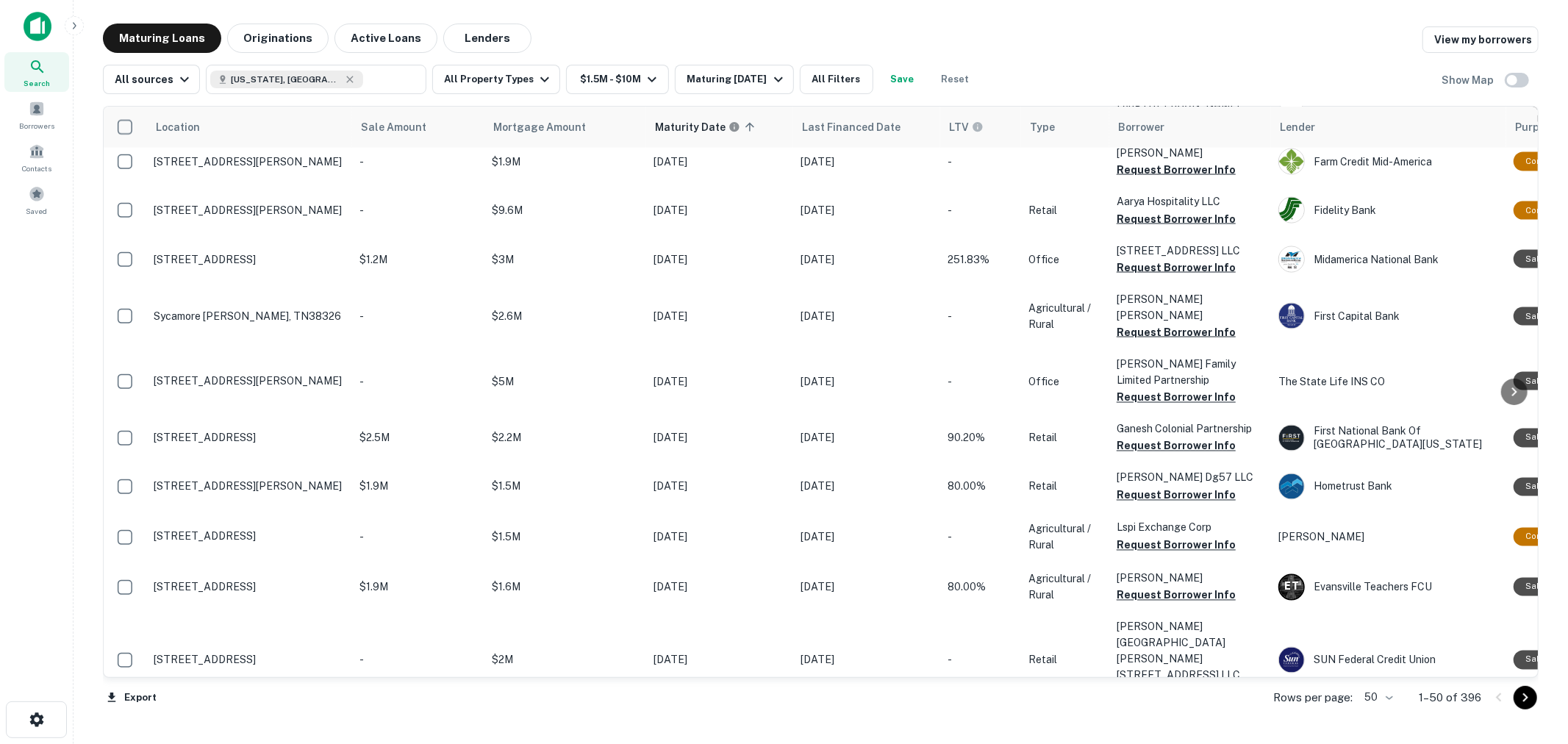
click at [1148, 743] on button "Request Borrower Info" at bounding box center [1176, 757] width 119 height 17
click at [1148, 708] on td "[PERSON_NAME] Chattanooga LLC Request Borrower Info" at bounding box center [1190, 740] width 162 height 65
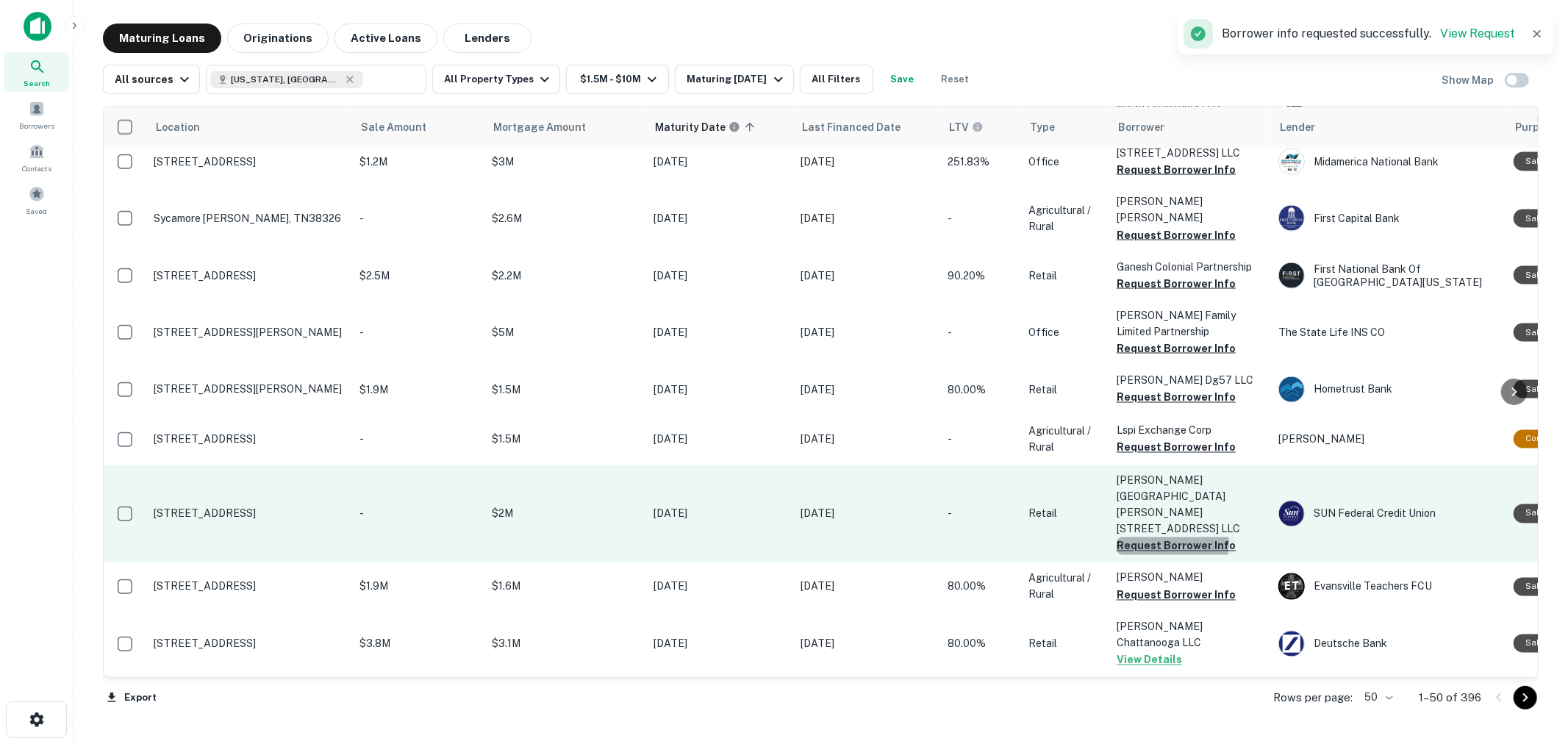
click at [1143, 537] on button "Request Borrower Info" at bounding box center [1176, 545] width 119 height 17
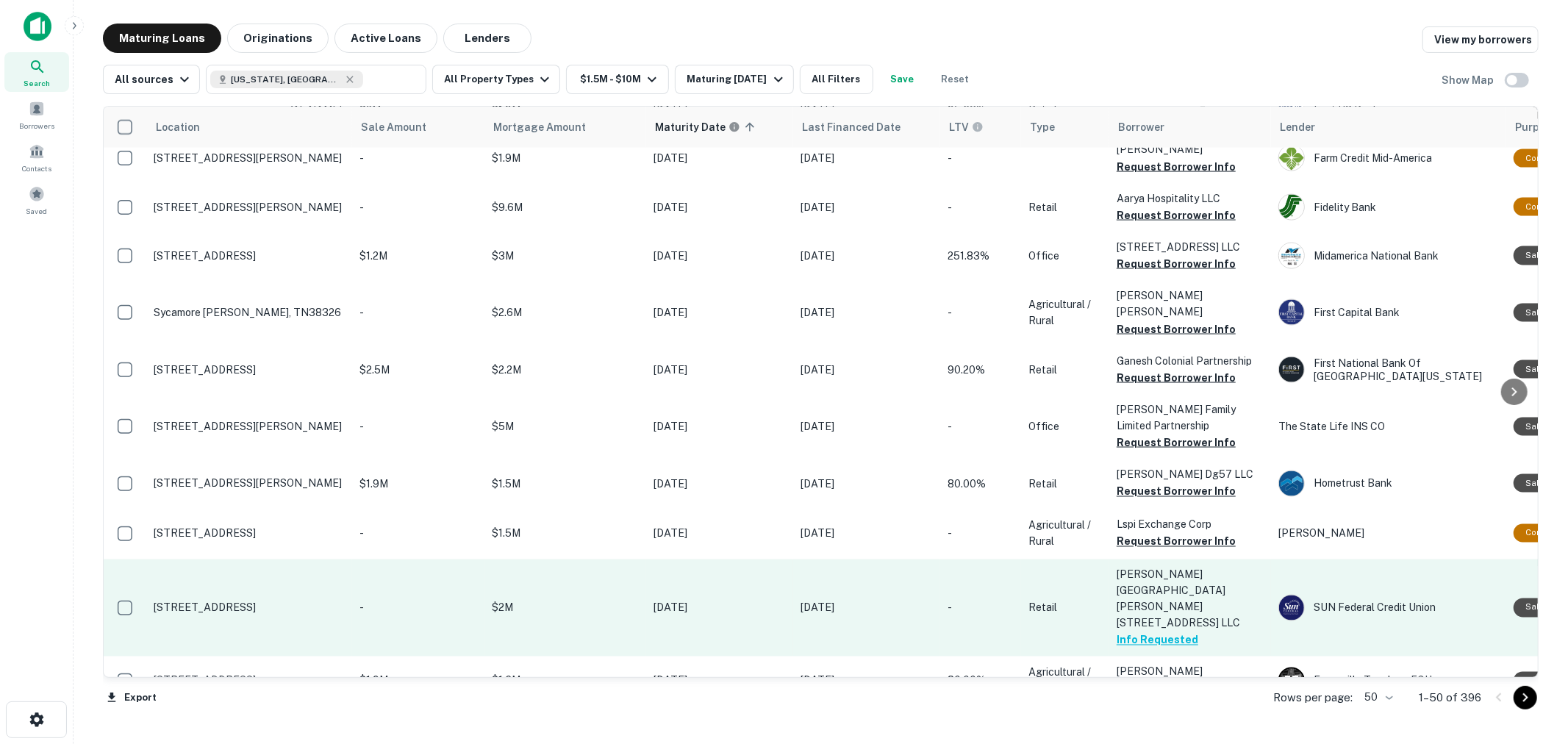
scroll to position [2071, 0]
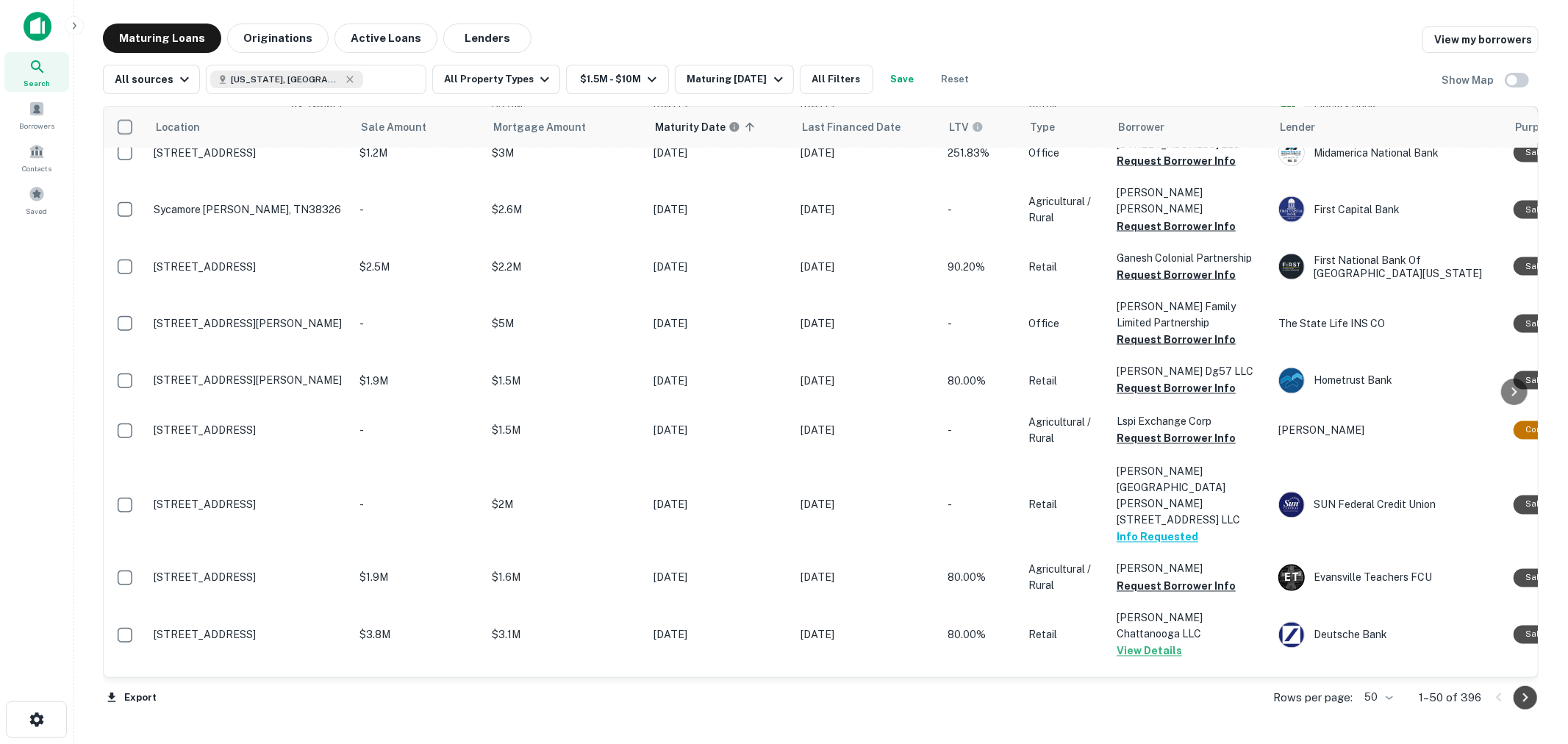
click at [1527, 706] on icon "Go to next page" at bounding box center [1524, 696] width 17 height 17
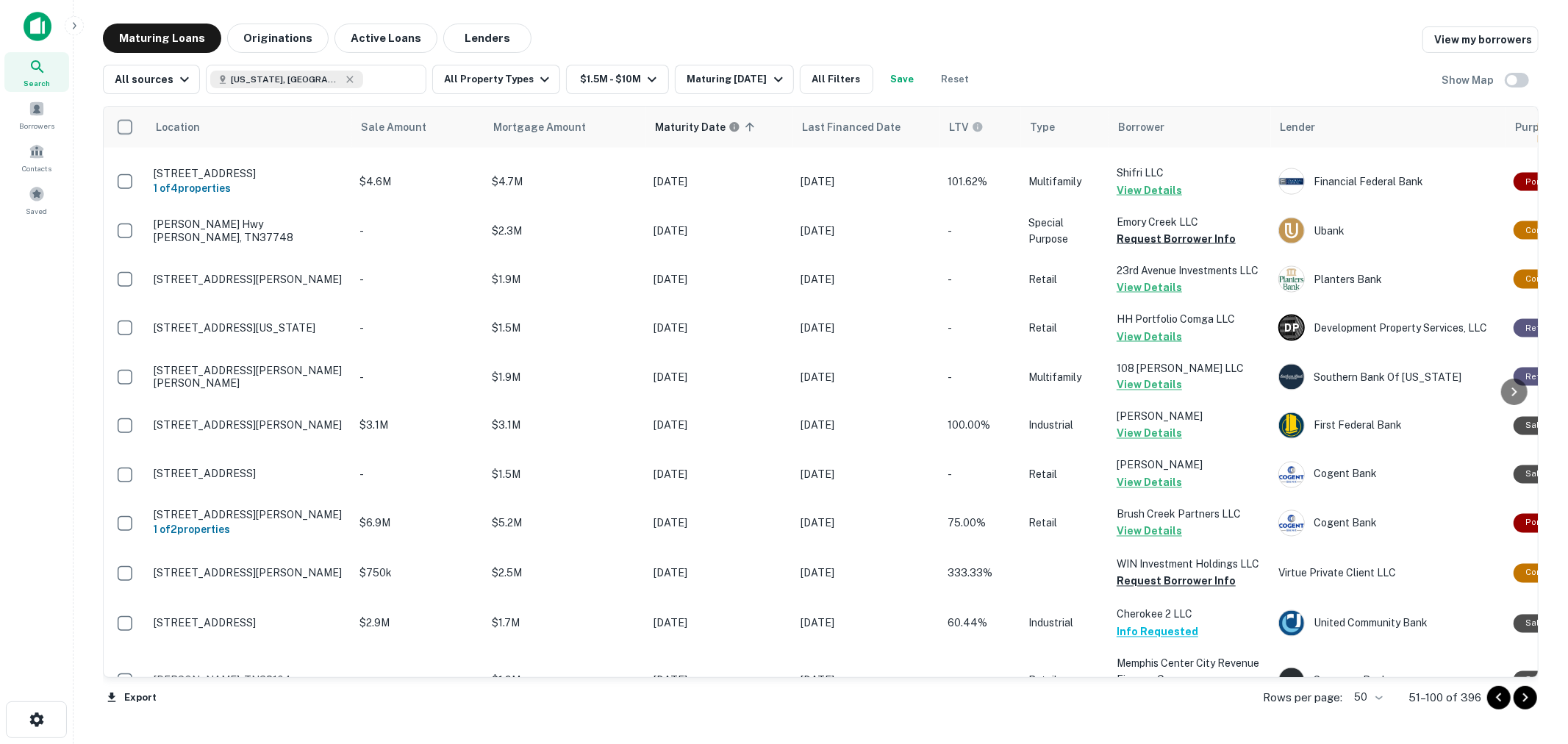
click at [1526, 706] on icon "Go to next page" at bounding box center [1524, 696] width 17 height 17
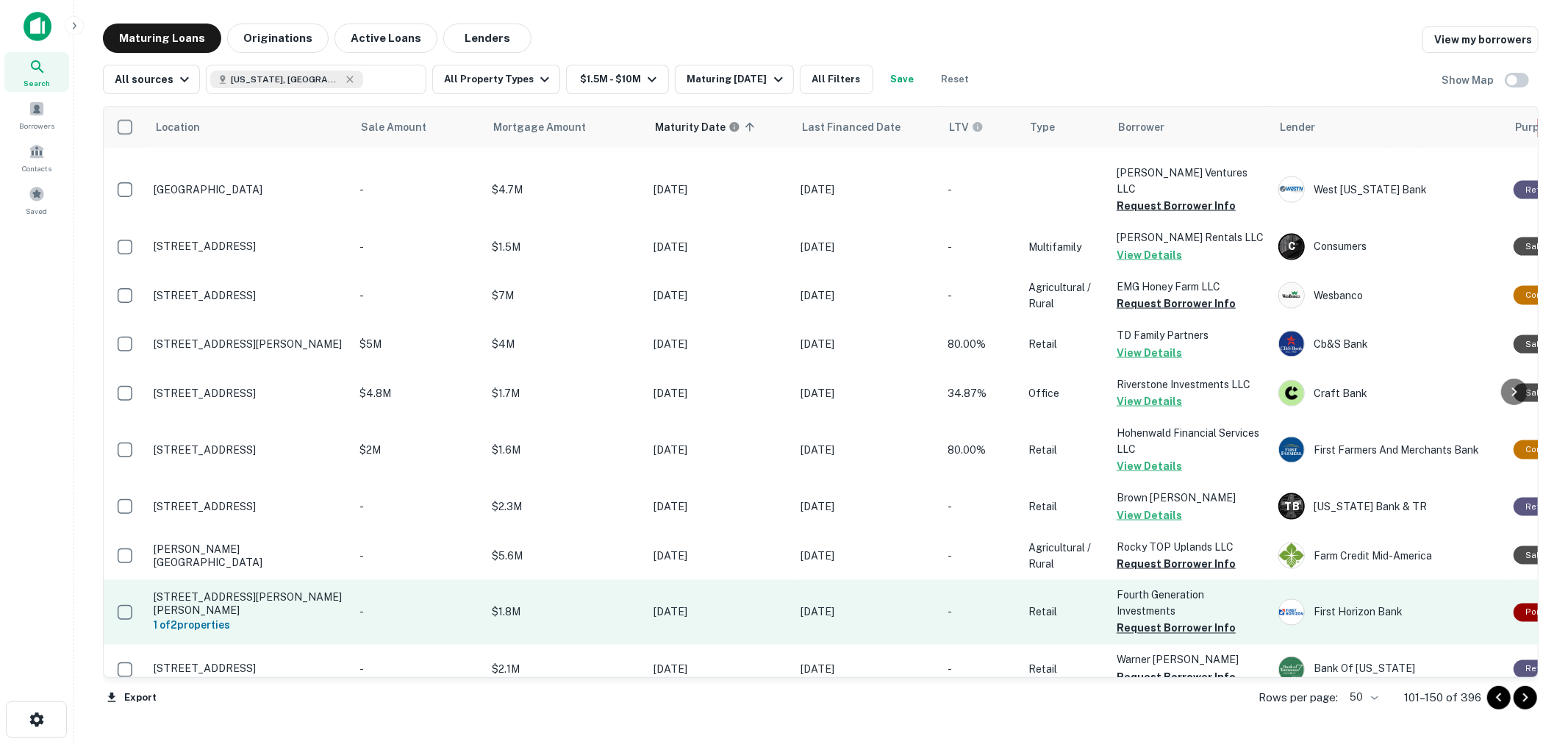
scroll to position [2023, 0]
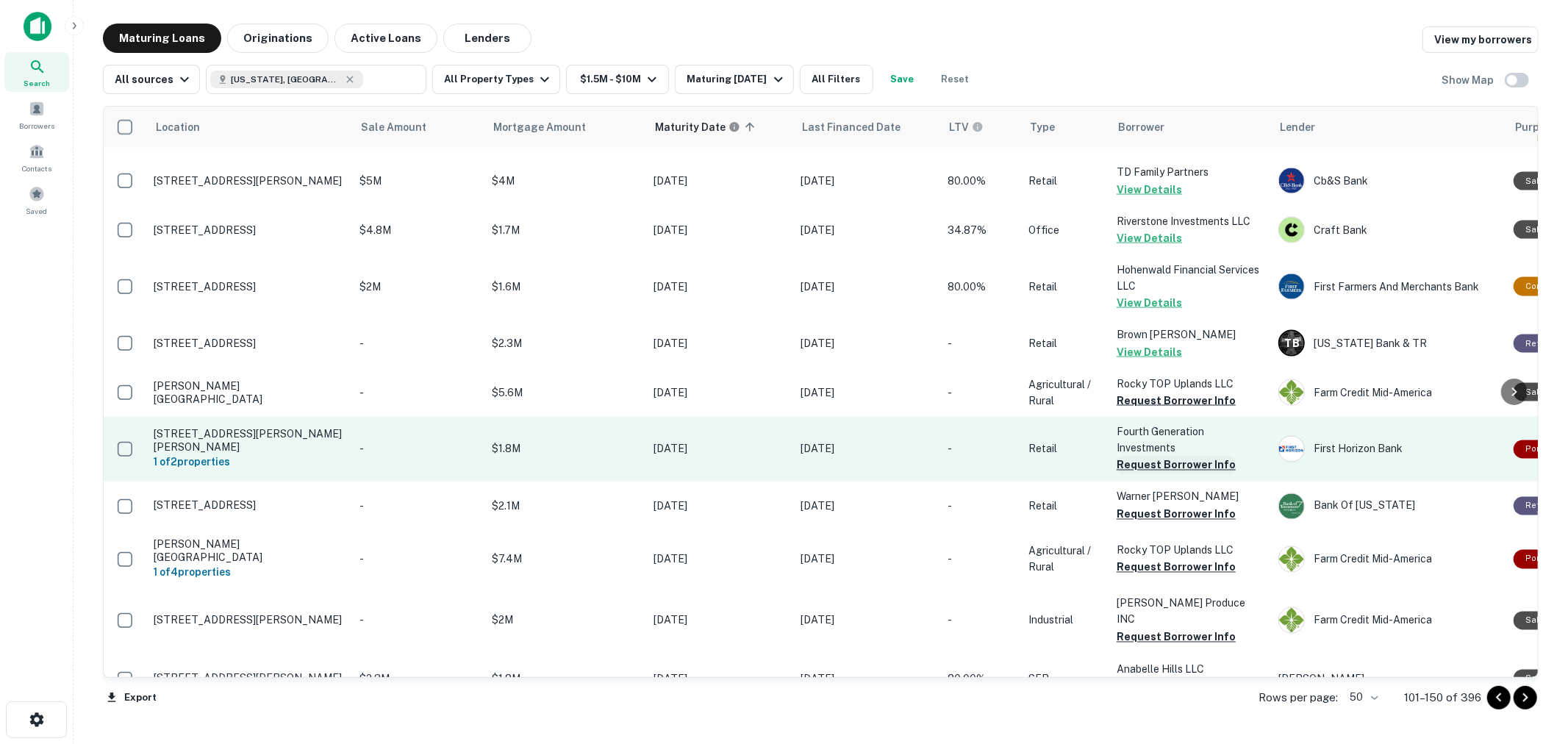
click at [1178, 457] on button "Request Borrower Info" at bounding box center [1176, 465] width 119 height 17
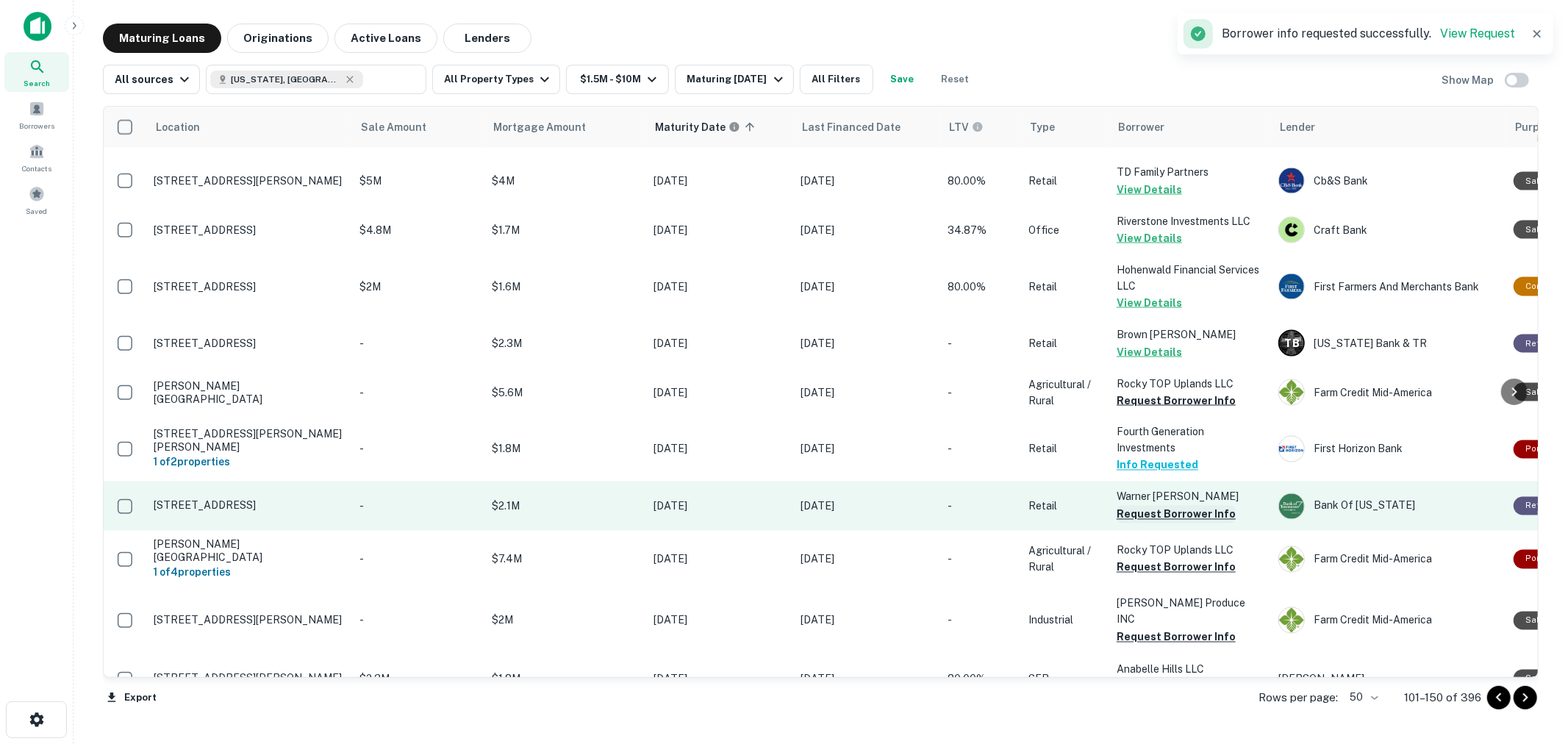
click at [1176, 505] on button "Request Borrower Info" at bounding box center [1176, 513] width 119 height 17
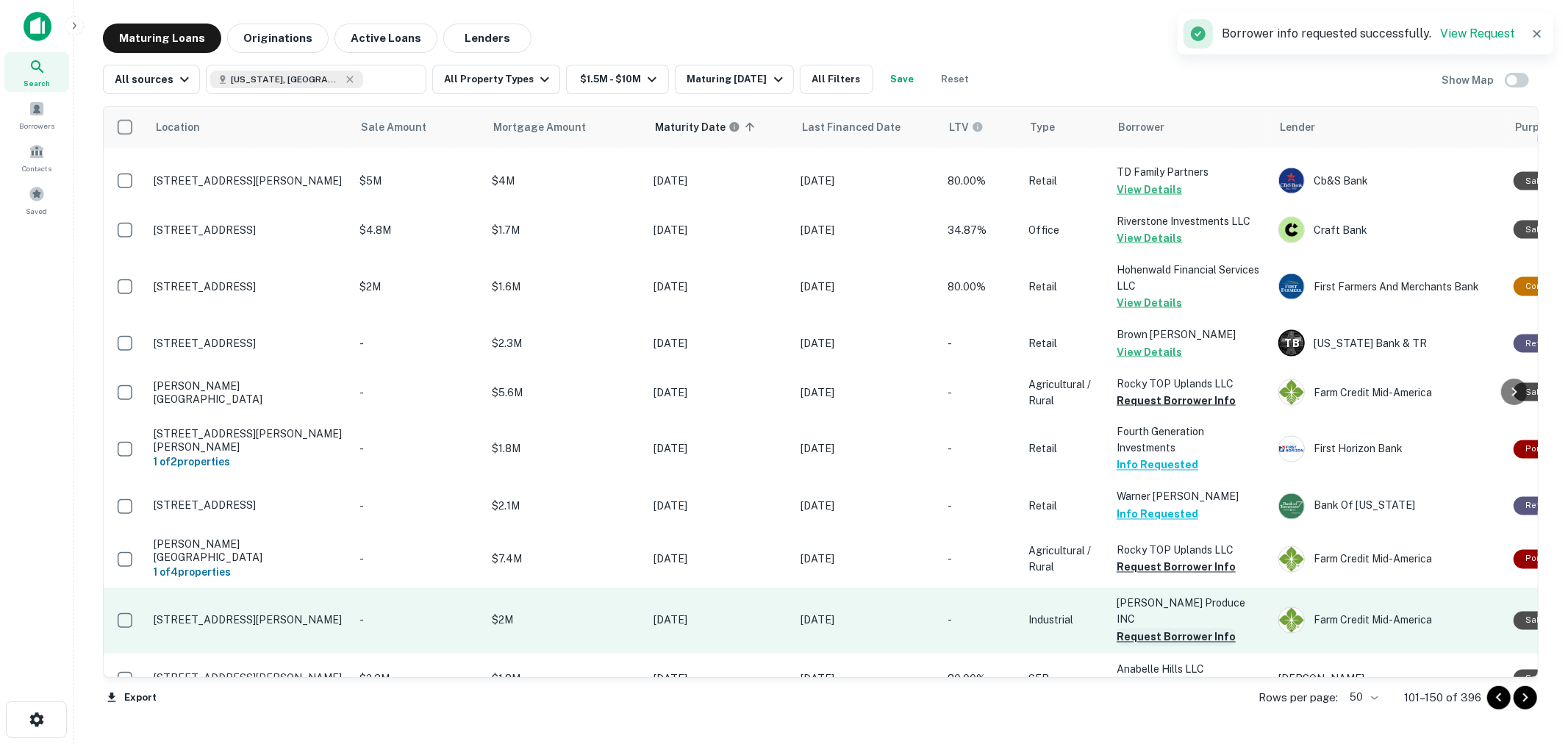
click at [1177, 629] on button "Request Borrower Info" at bounding box center [1176, 637] width 119 height 17
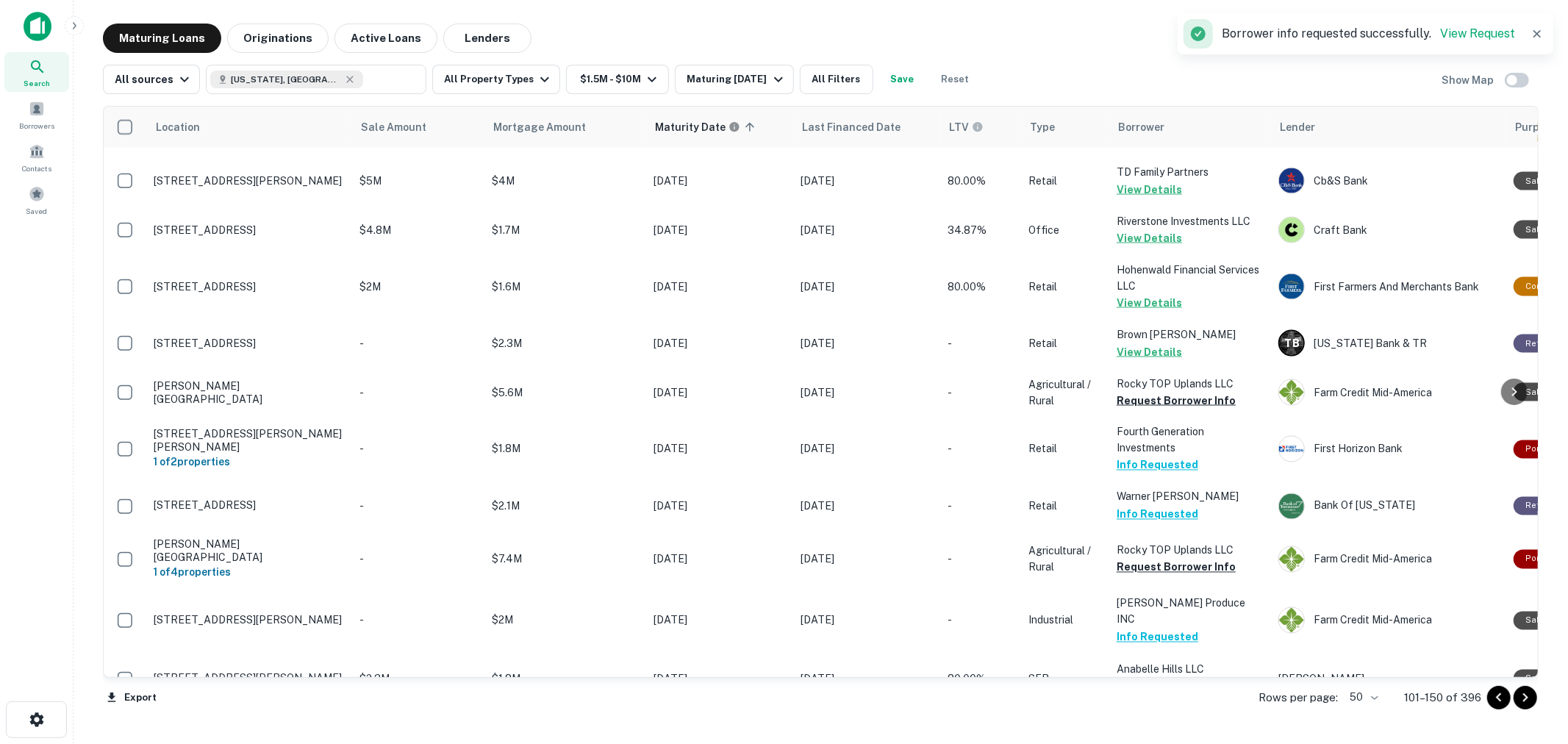
click at [1526, 701] on icon "Go to next page" at bounding box center [1524, 696] width 17 height 17
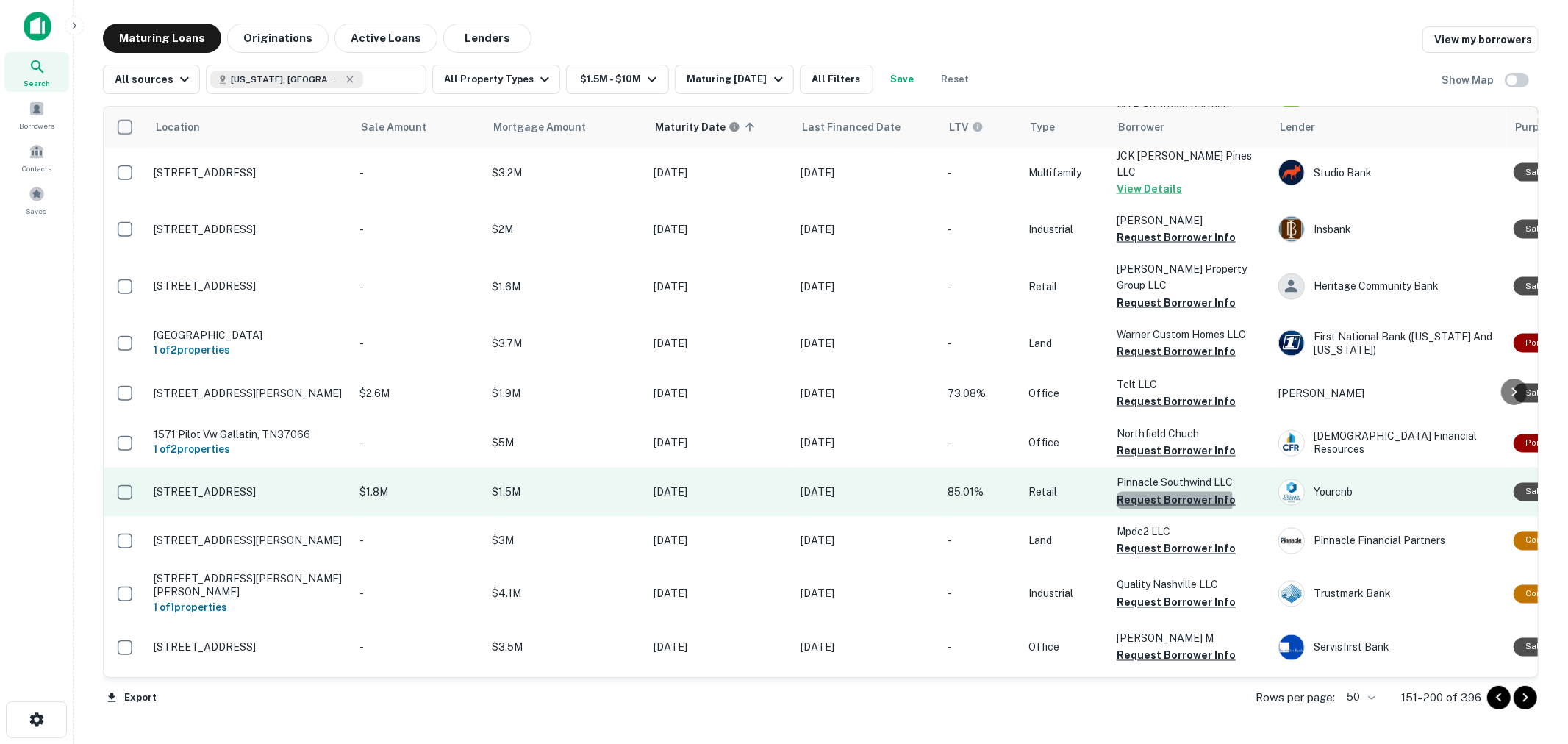
click at [1173, 491] on button "Request Borrower Info" at bounding box center [1176, 500] width 119 height 17
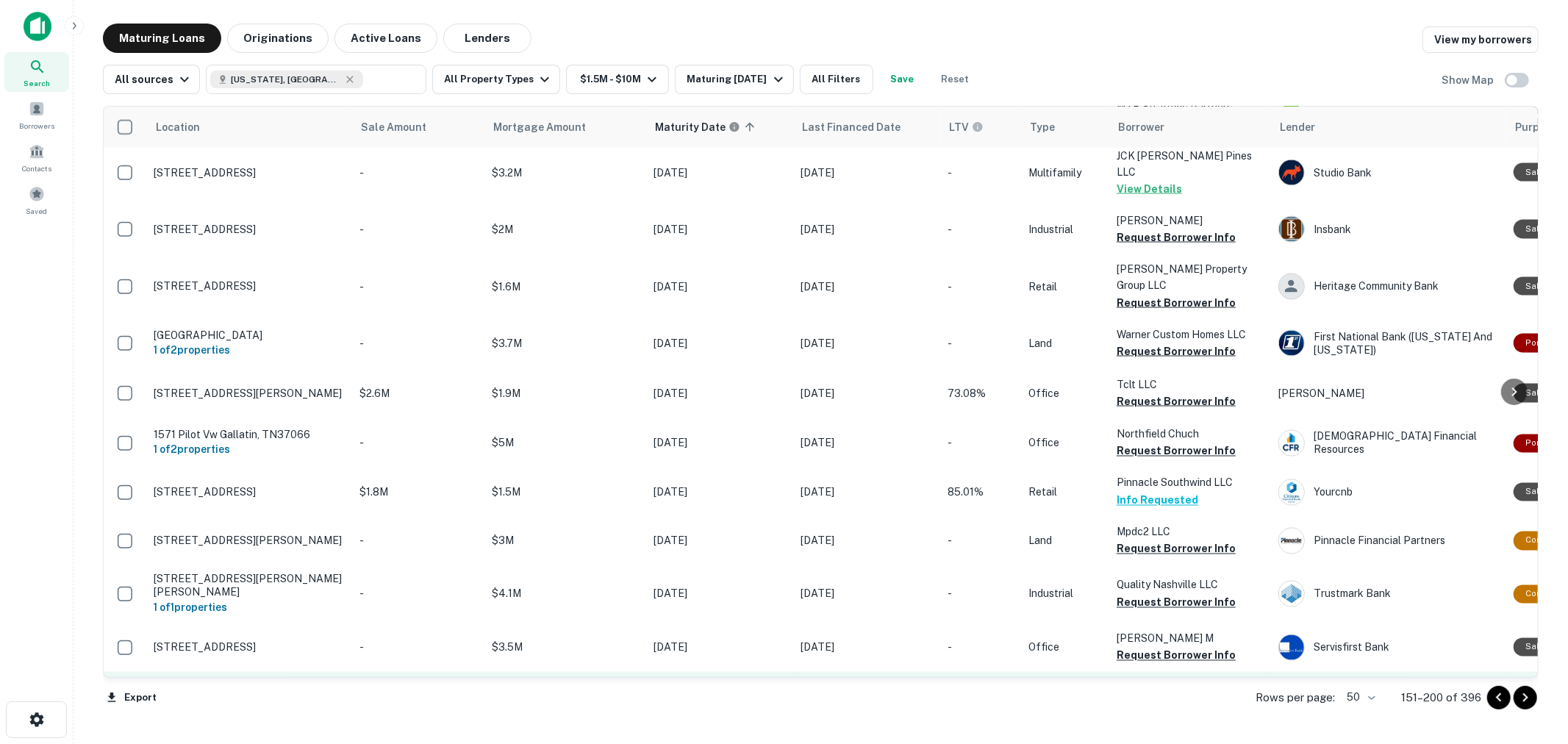
click at [1170, 695] on button "Request Borrower Info" at bounding box center [1176, 704] width 119 height 17
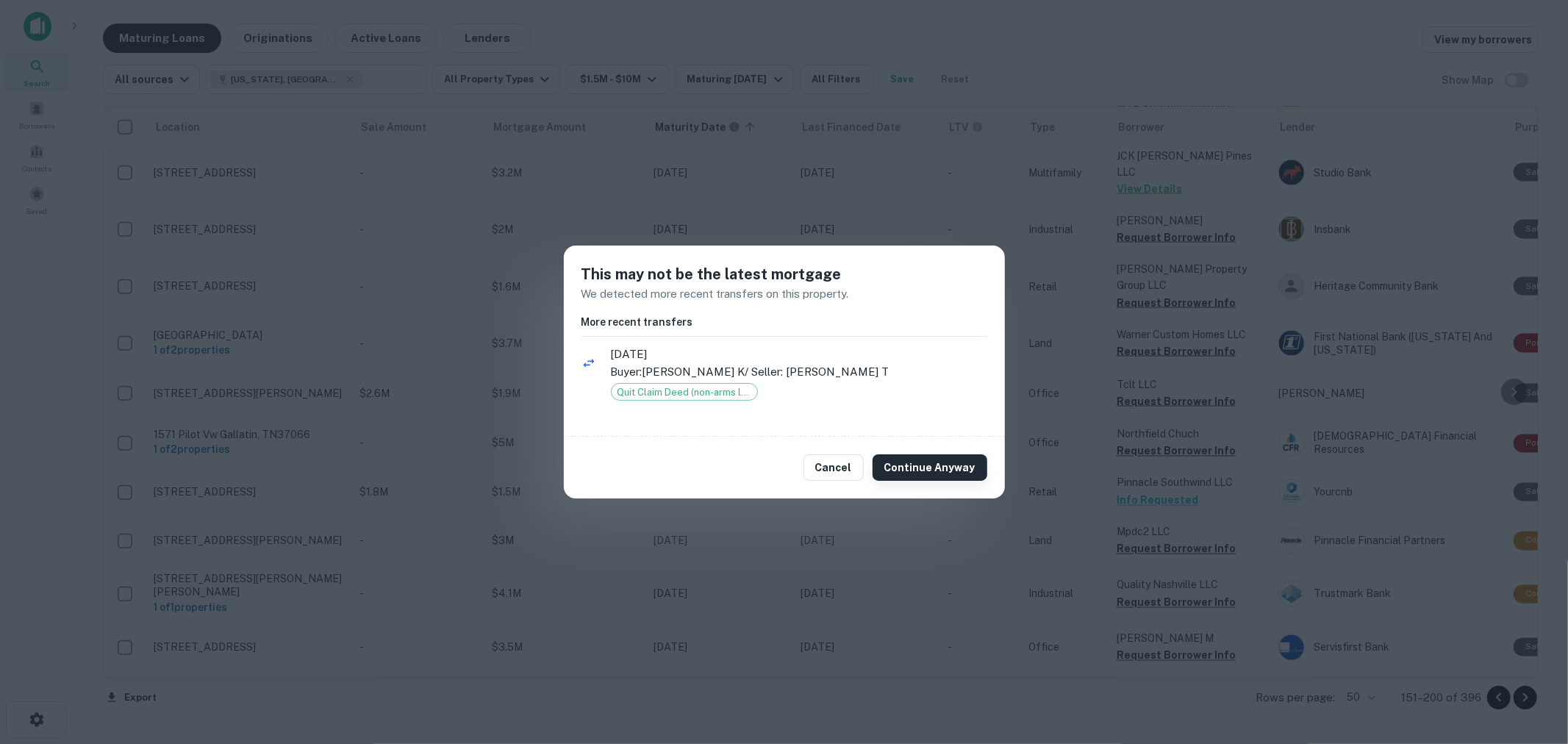
click at [915, 457] on button "Continue Anyway" at bounding box center [929, 467] width 114 height 27
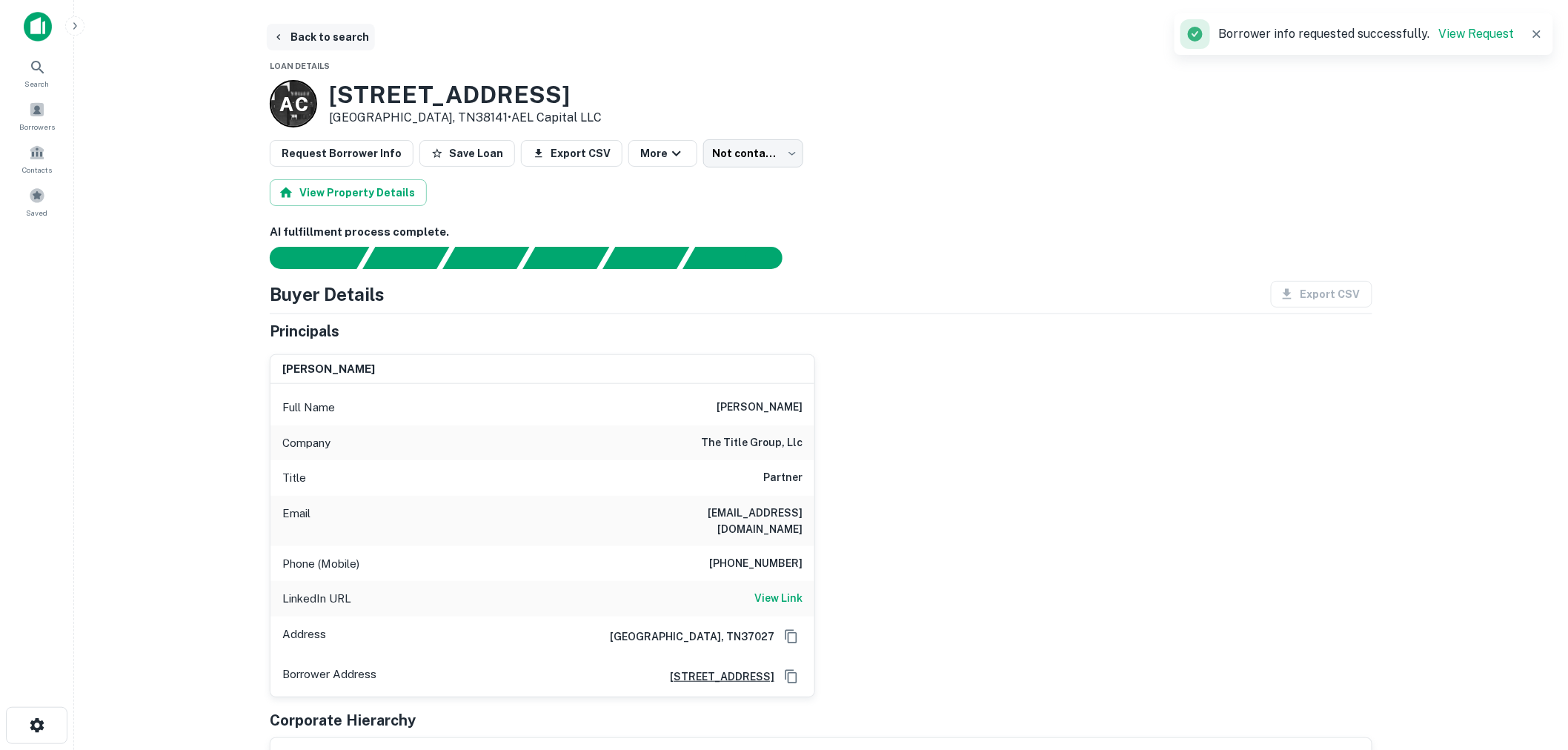
click at [313, 42] on button "Back to search" at bounding box center [320, 37] width 108 height 27
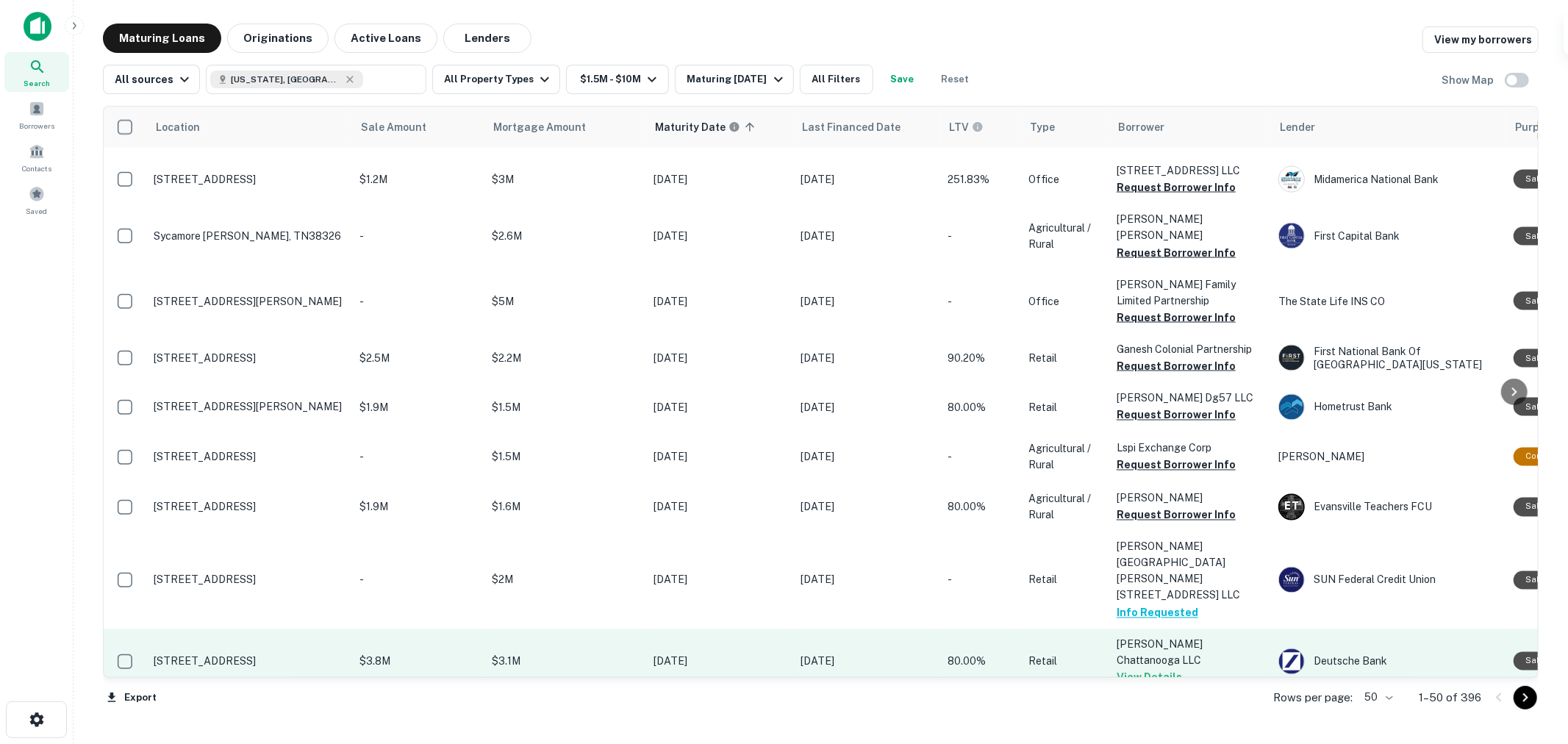
scroll to position [2062, 0]
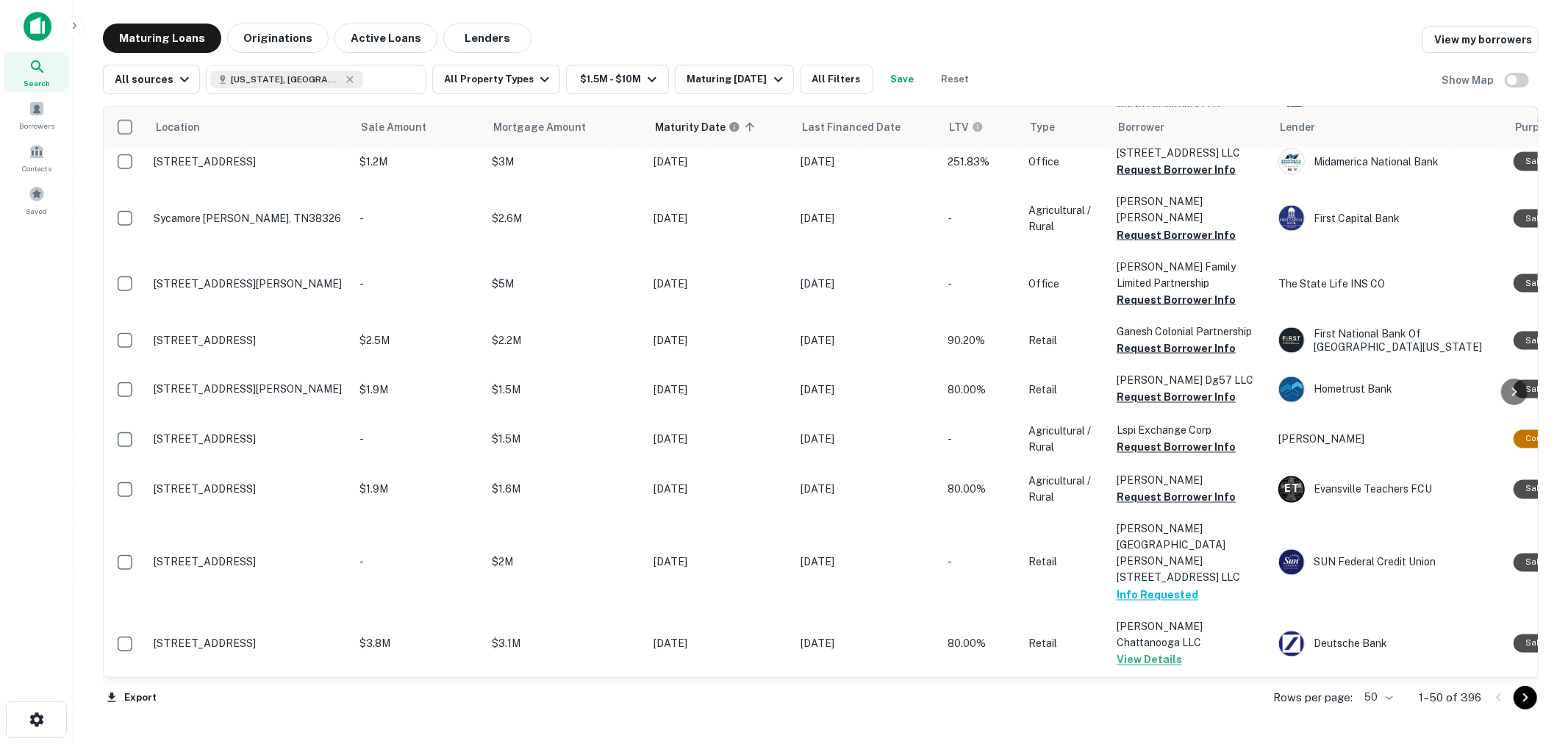
click at [1518, 698] on icon "Go to next page" at bounding box center [1524, 696] width 17 height 17
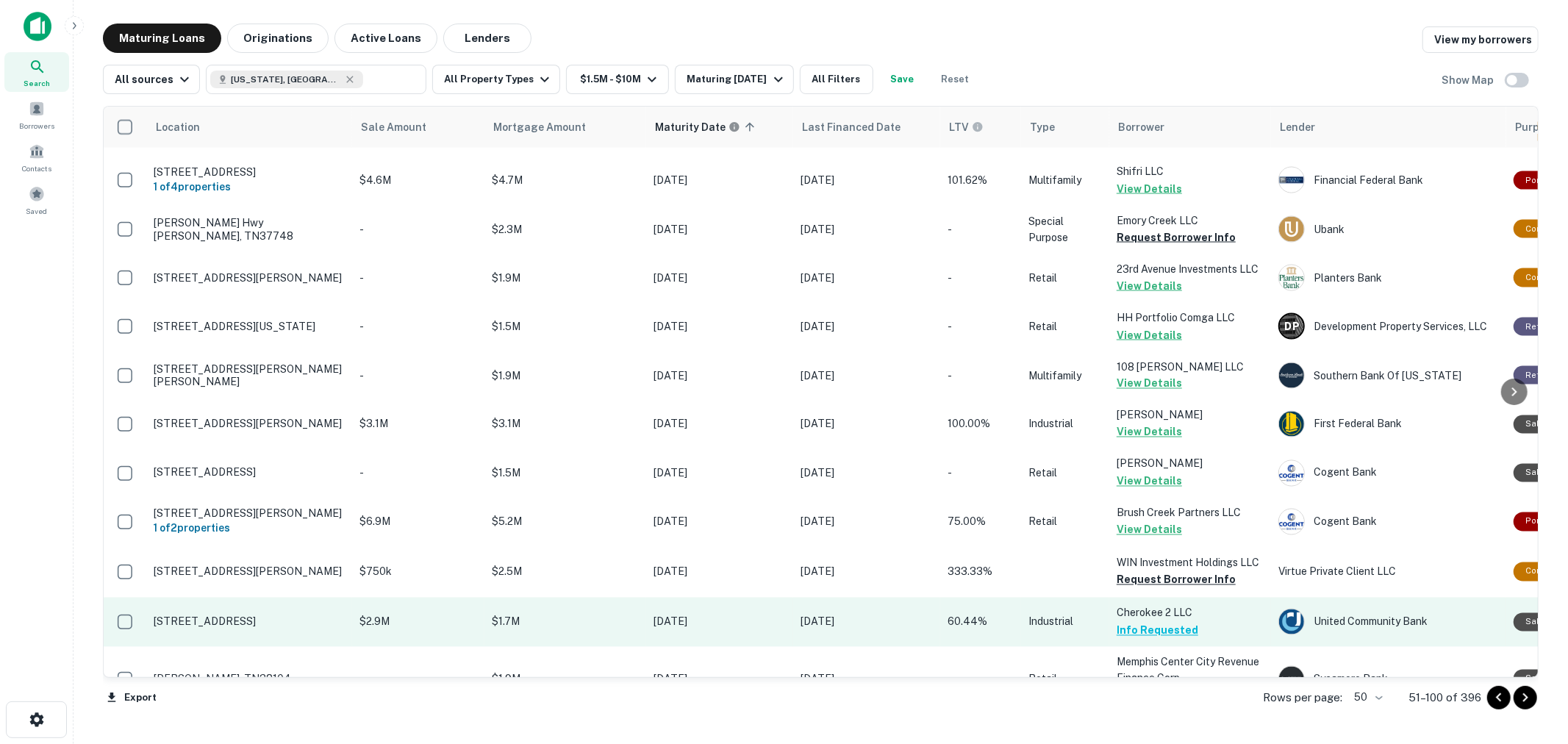
scroll to position [2075, 0]
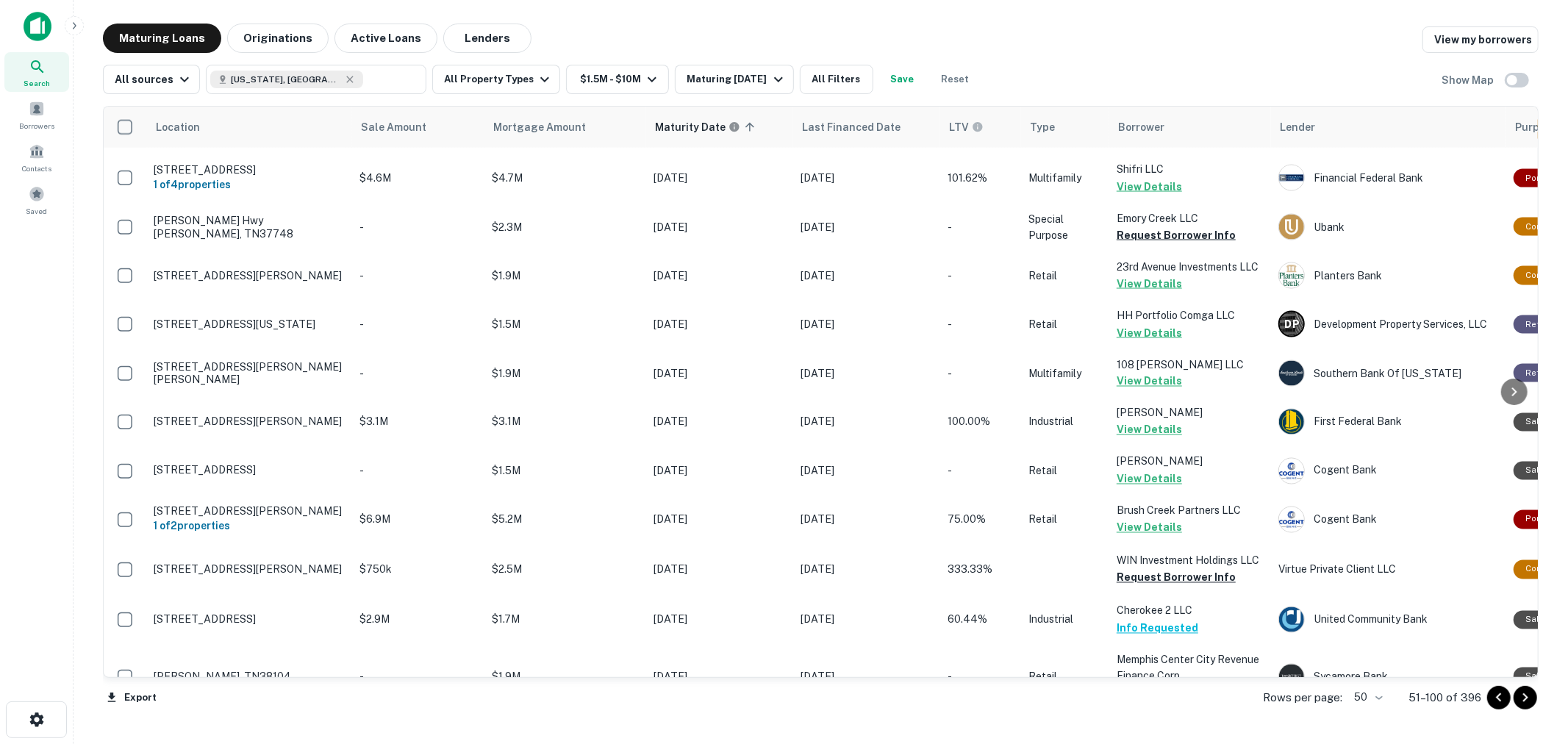
click at [1529, 695] on iframe "Chat Widget" at bounding box center [1530, 661] width 73 height 70
click at [1361, 699] on body "Search Borrowers Contacts Saved Maturing Loans Originations Active Loans Lender…" at bounding box center [784, 372] width 1568 height 744
click at [1371, 714] on li "100" at bounding box center [1368, 712] width 43 height 27
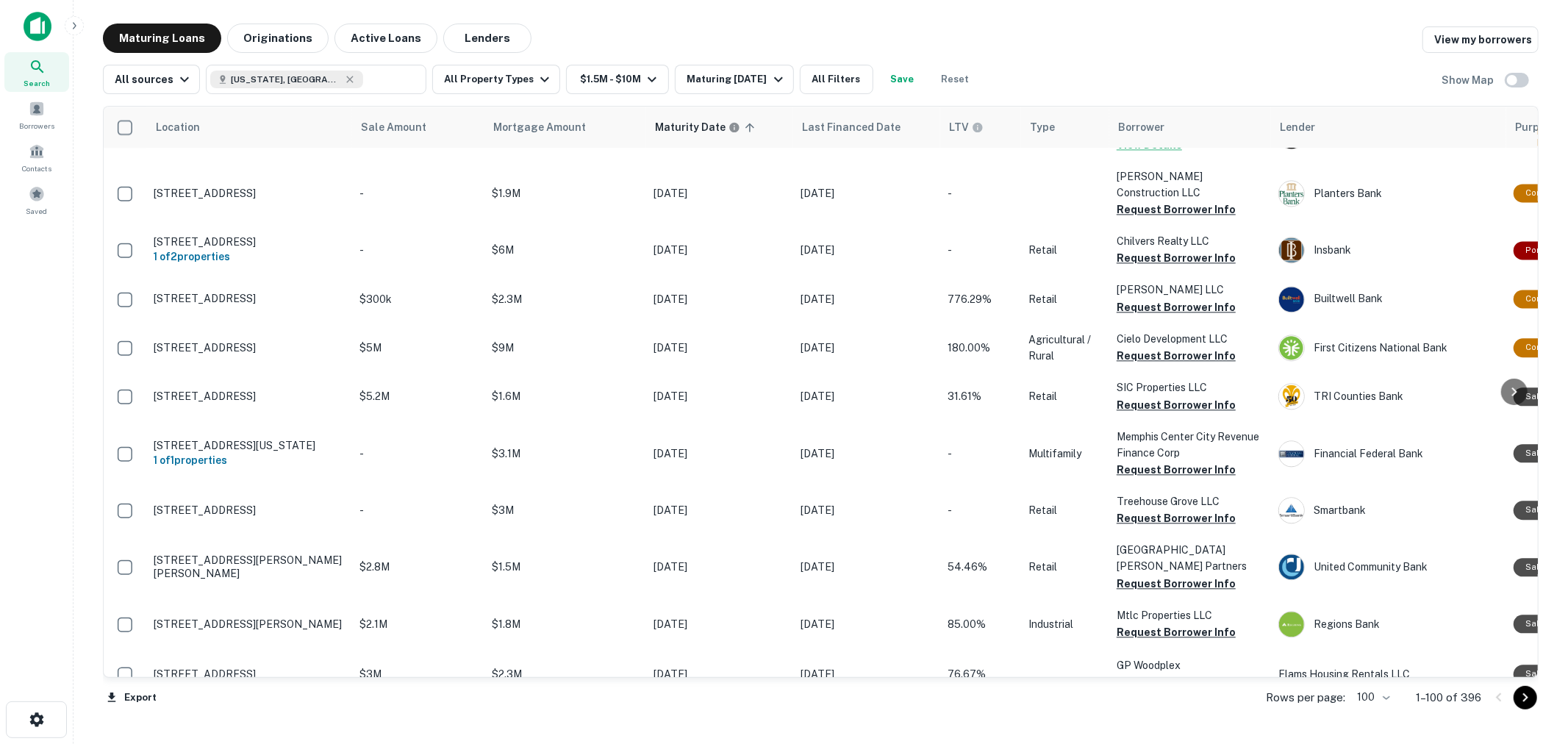
scroll to position [2891, 0]
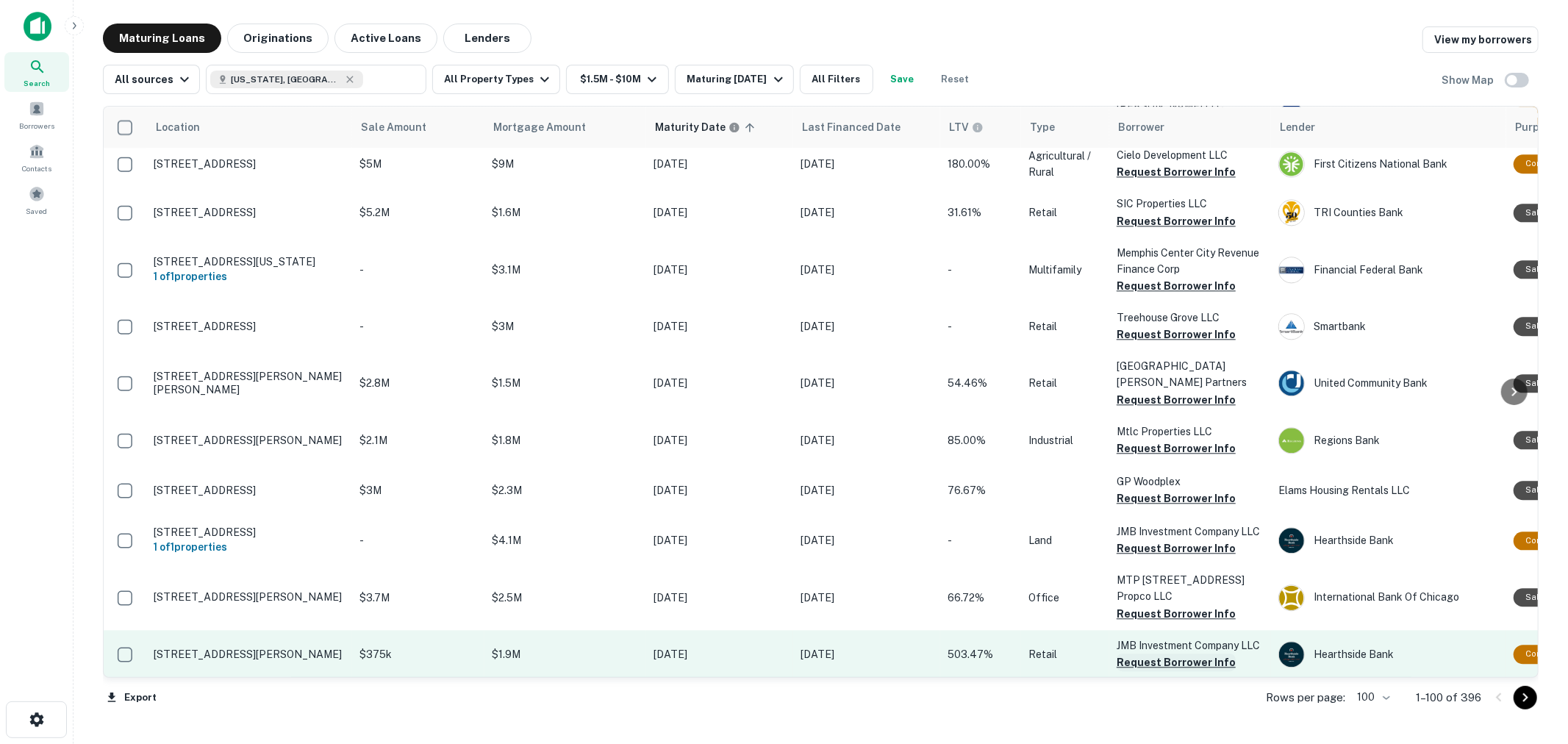
click at [1162, 653] on button "Request Borrower Info" at bounding box center [1176, 662] width 119 height 17
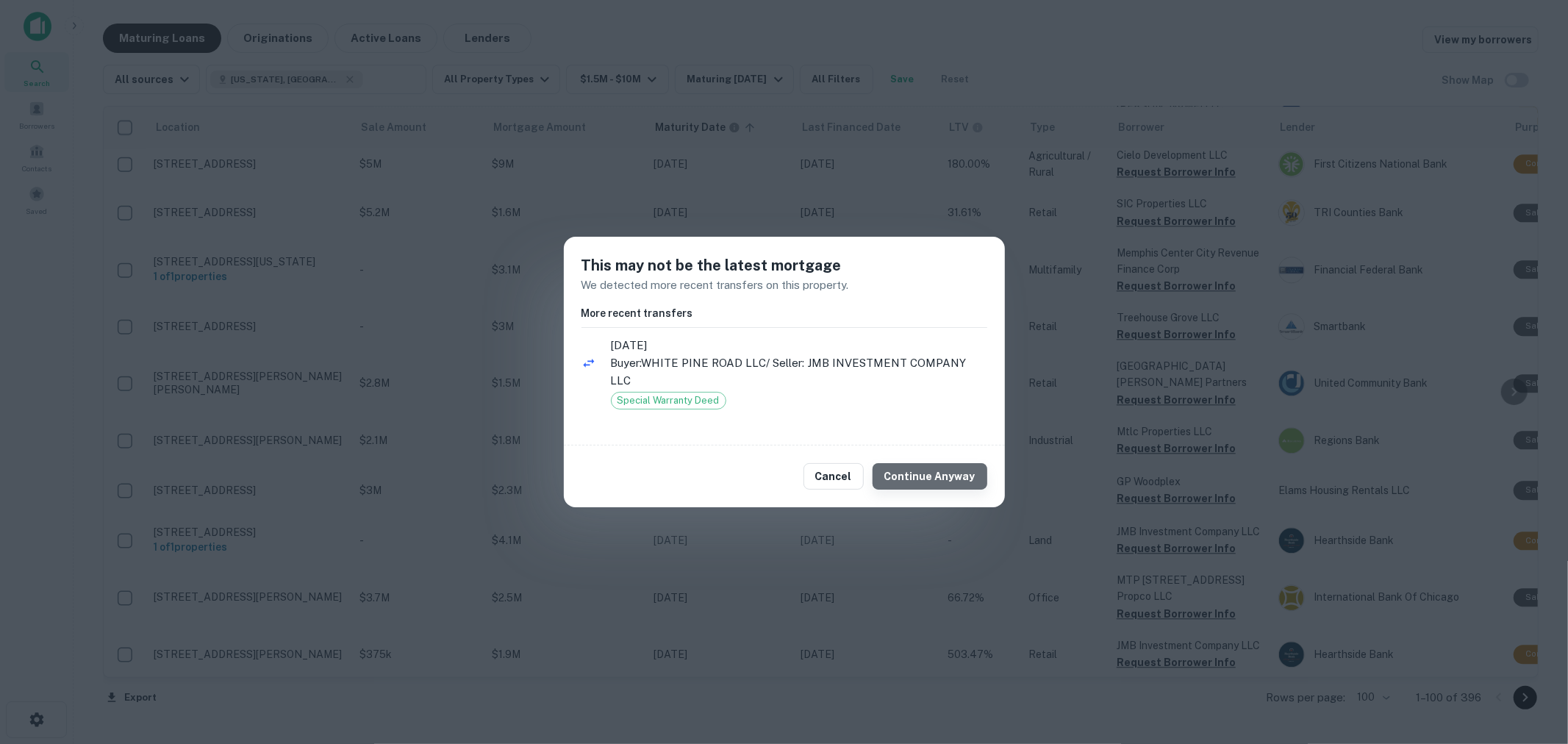
click at [957, 464] on button "Continue Anyway" at bounding box center [929, 476] width 114 height 27
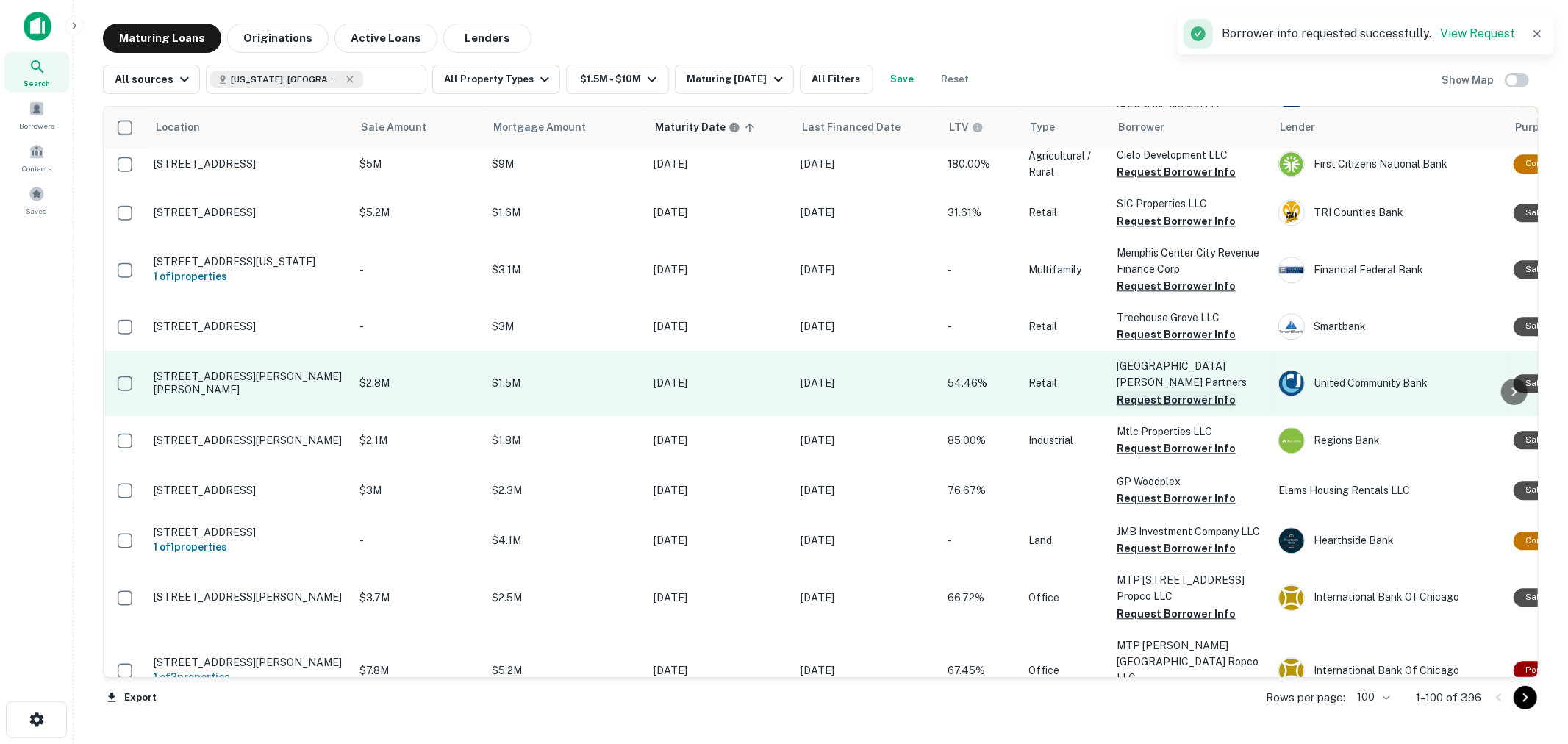
click at [1158, 391] on button "Request Borrower Info" at bounding box center [1176, 399] width 119 height 17
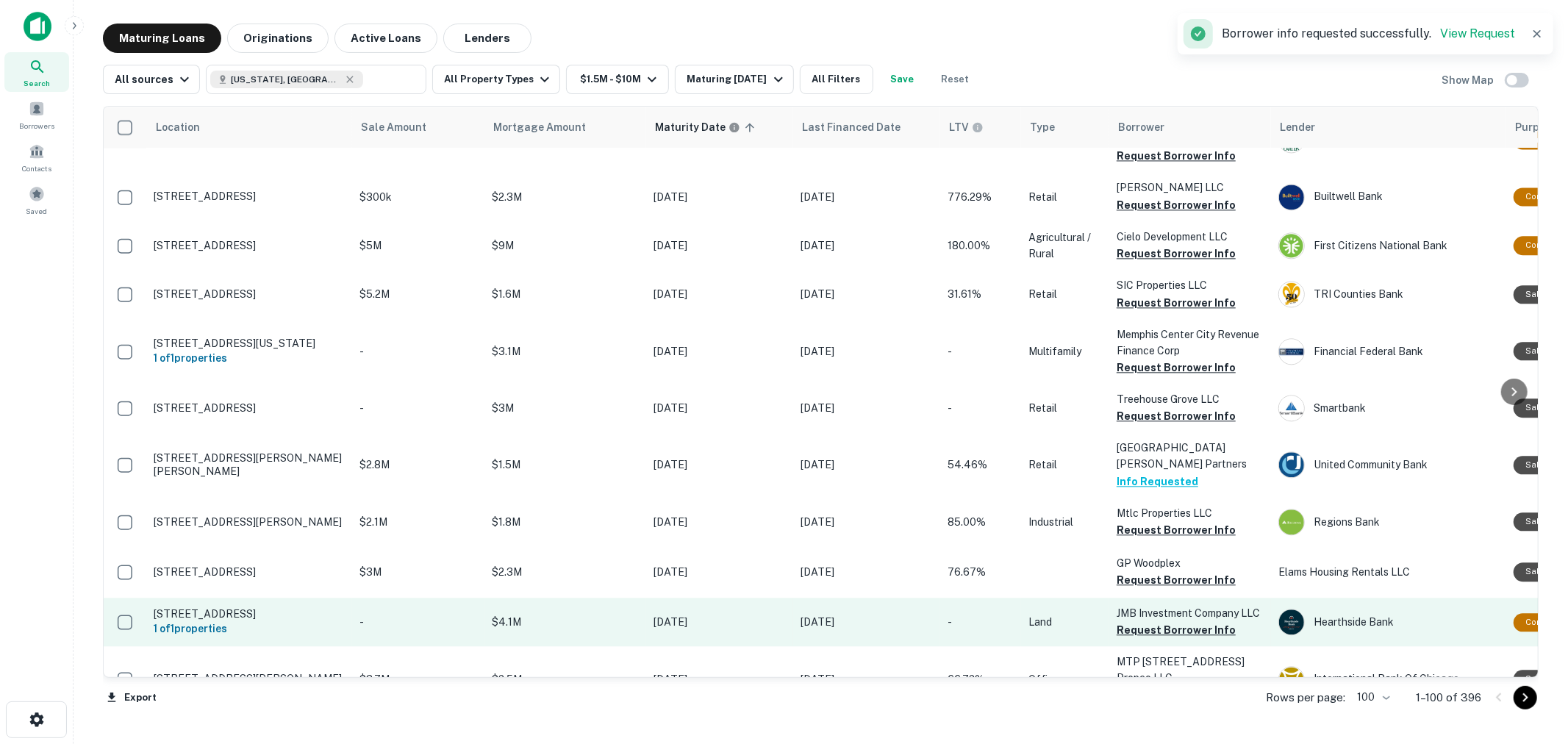
scroll to position [2646, 0]
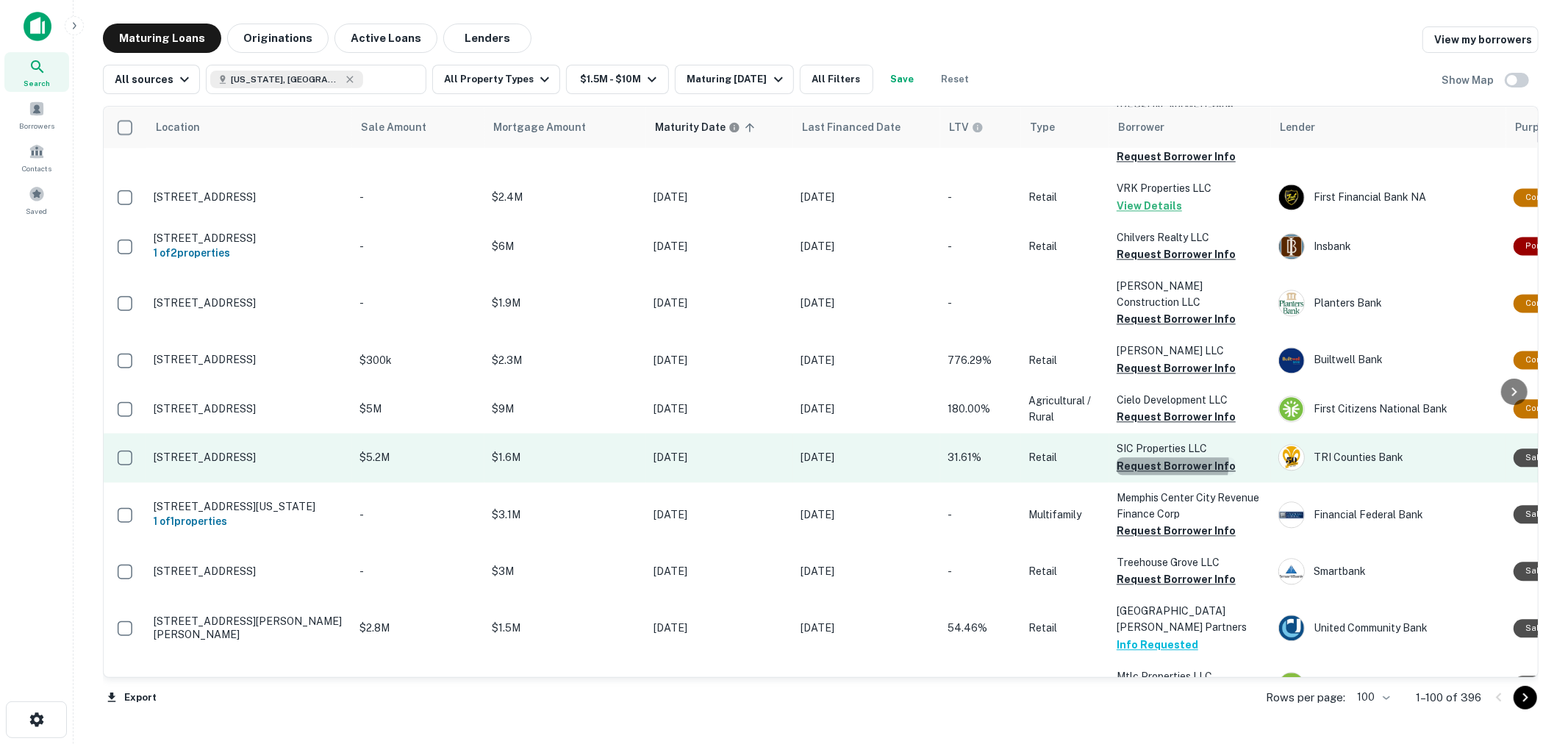
click at [1169, 457] on button "Request Borrower Info" at bounding box center [1176, 465] width 119 height 17
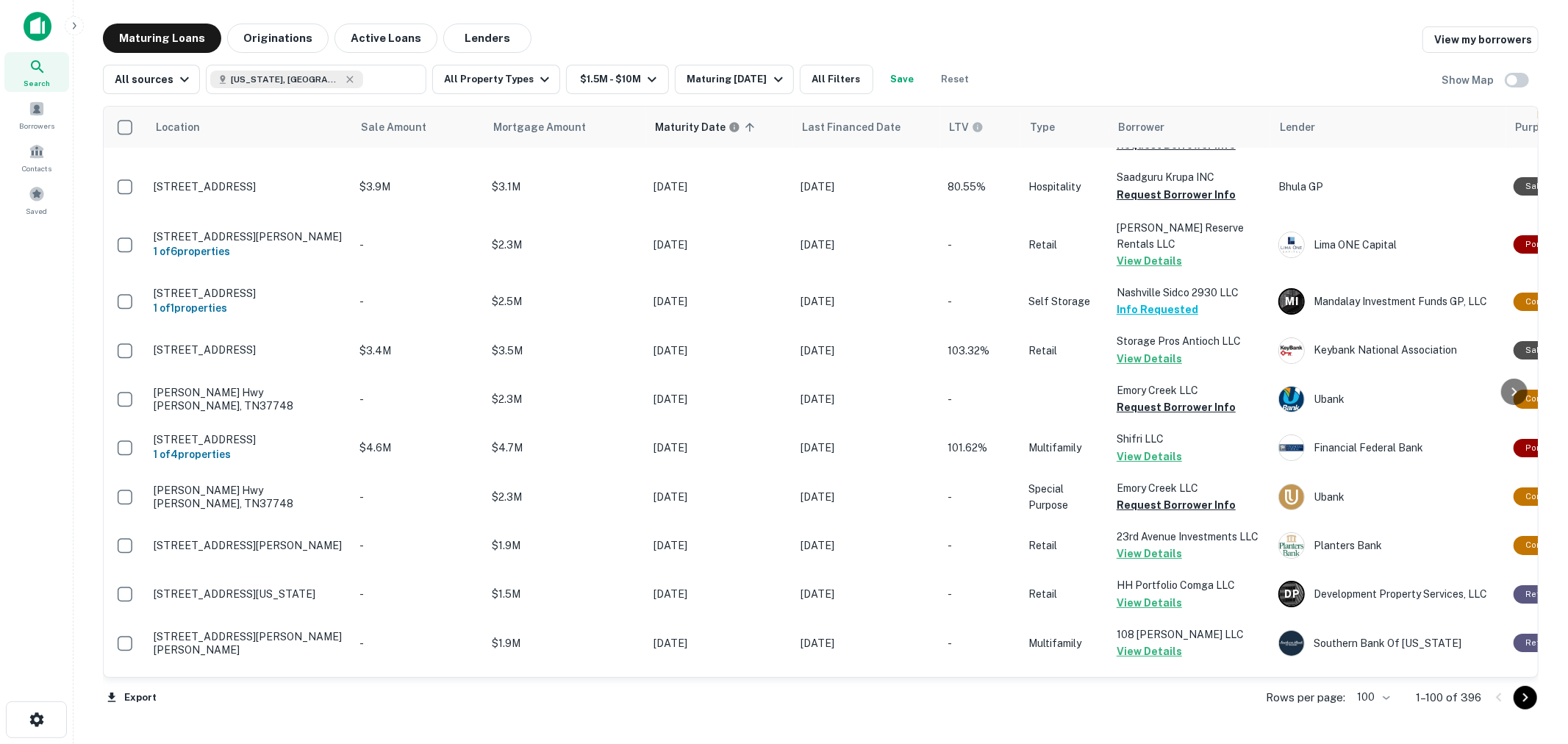
scroll to position [4653, 0]
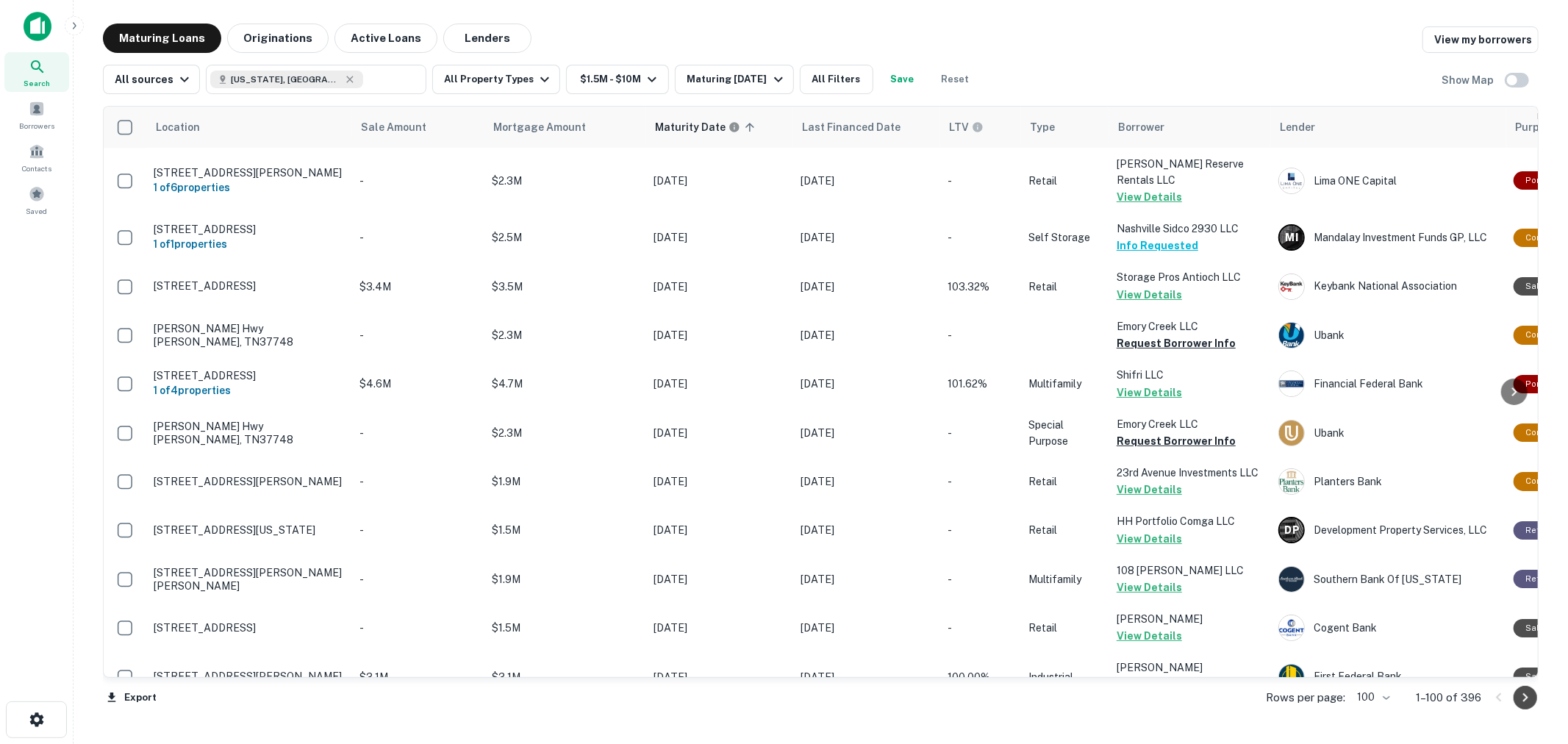
click at [1519, 701] on icon "Go to next page" at bounding box center [1524, 696] width 17 height 17
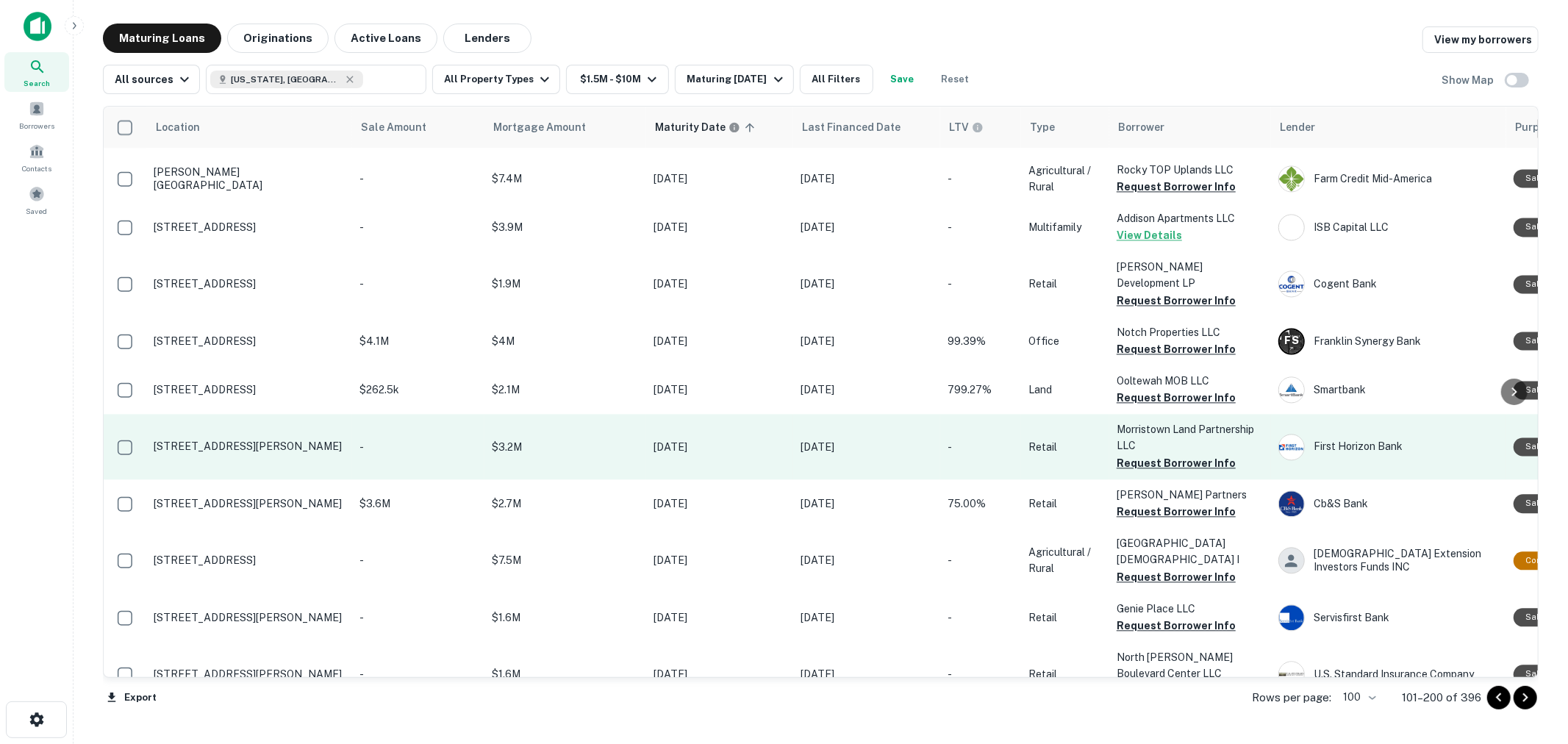
scroll to position [2597, 0]
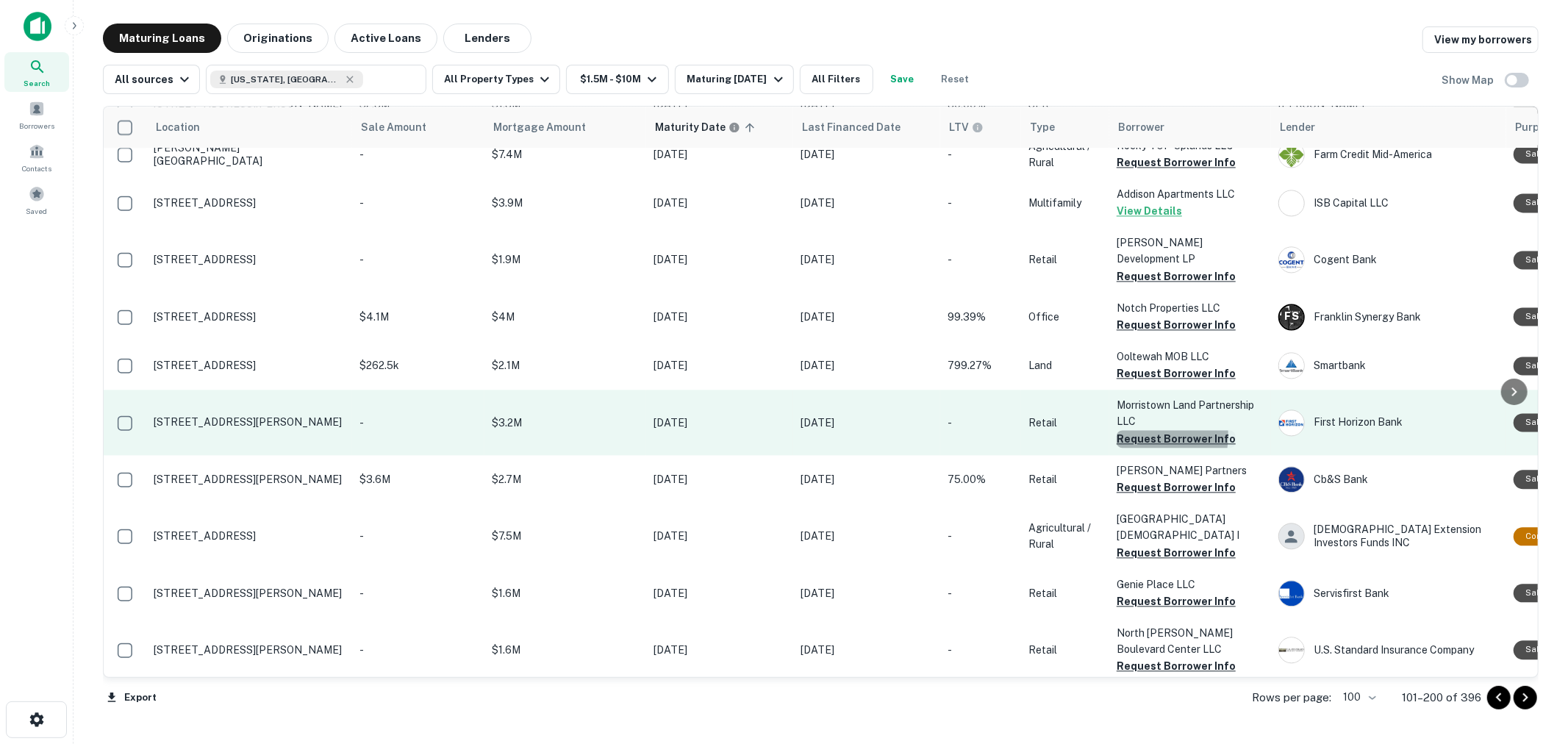
click at [1148, 430] on button "Request Borrower Info" at bounding box center [1176, 438] width 119 height 17
